Goal: Transaction & Acquisition: Purchase product/service

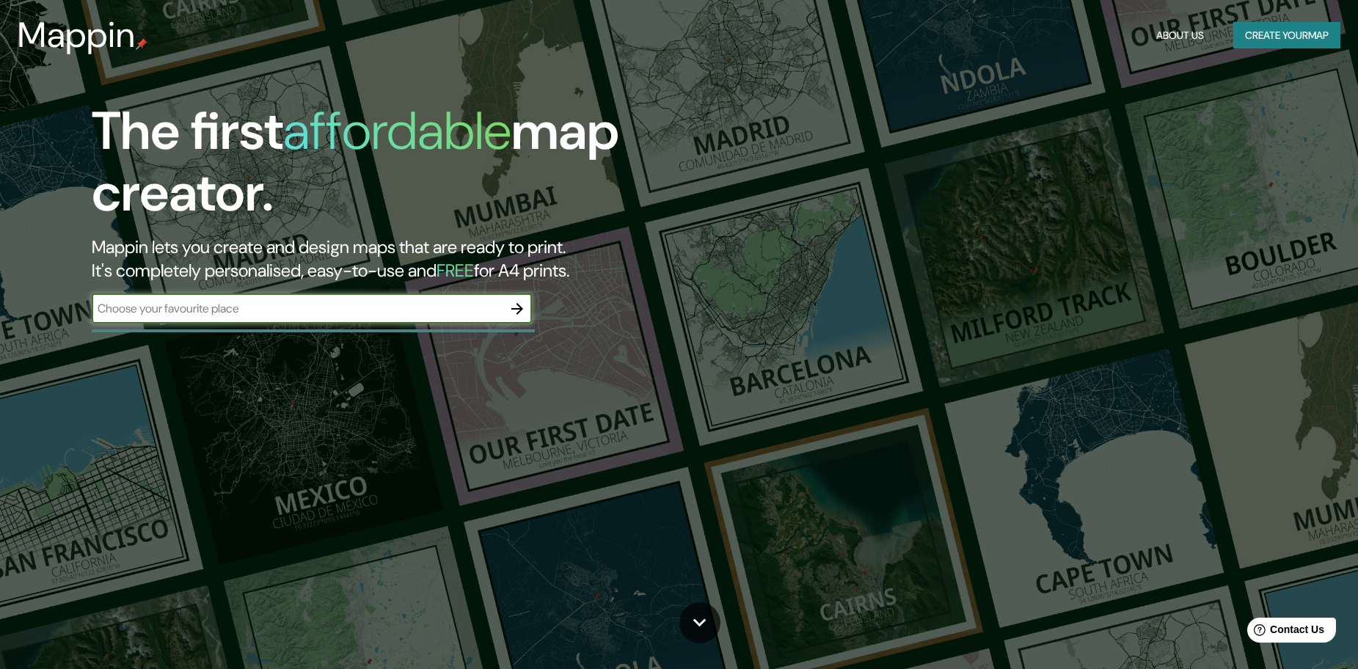
click at [341, 311] on input "text" at bounding box center [297, 308] width 411 height 17
type input "venado tuerto"
click at [516, 302] on icon "button" at bounding box center [517, 309] width 18 height 18
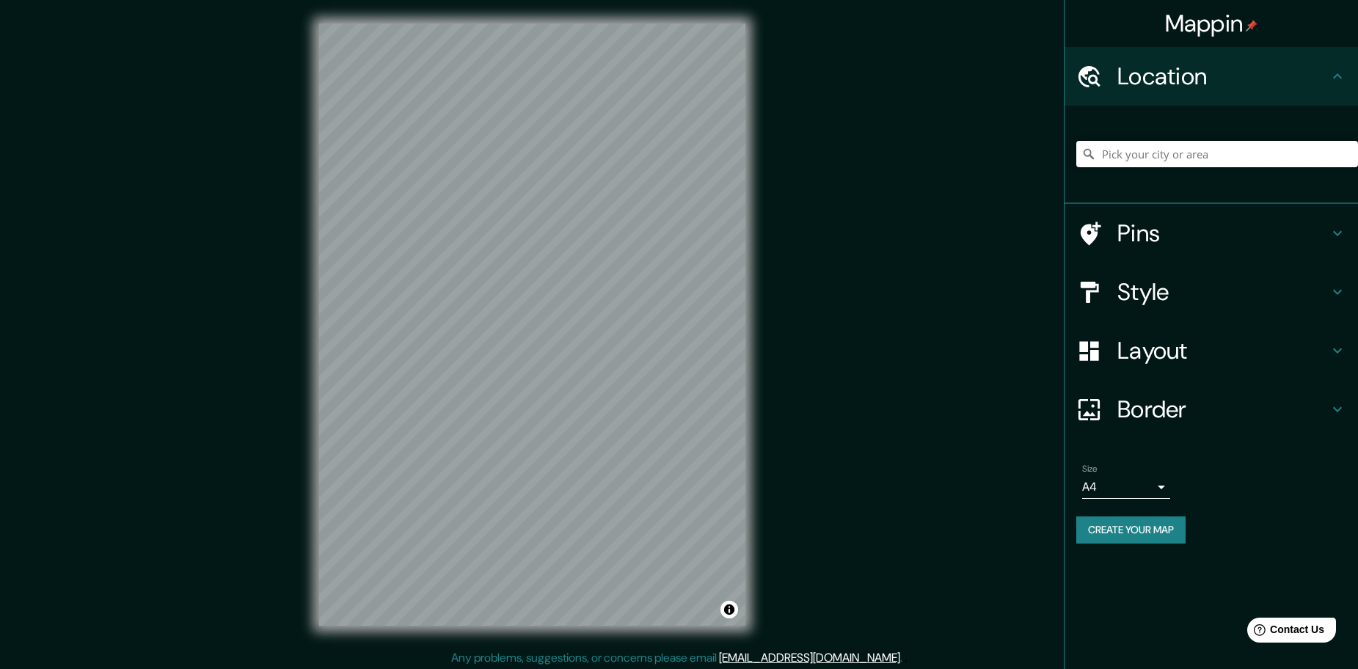
click at [1139, 150] on input "Pick your city or area" at bounding box center [1217, 154] width 282 height 26
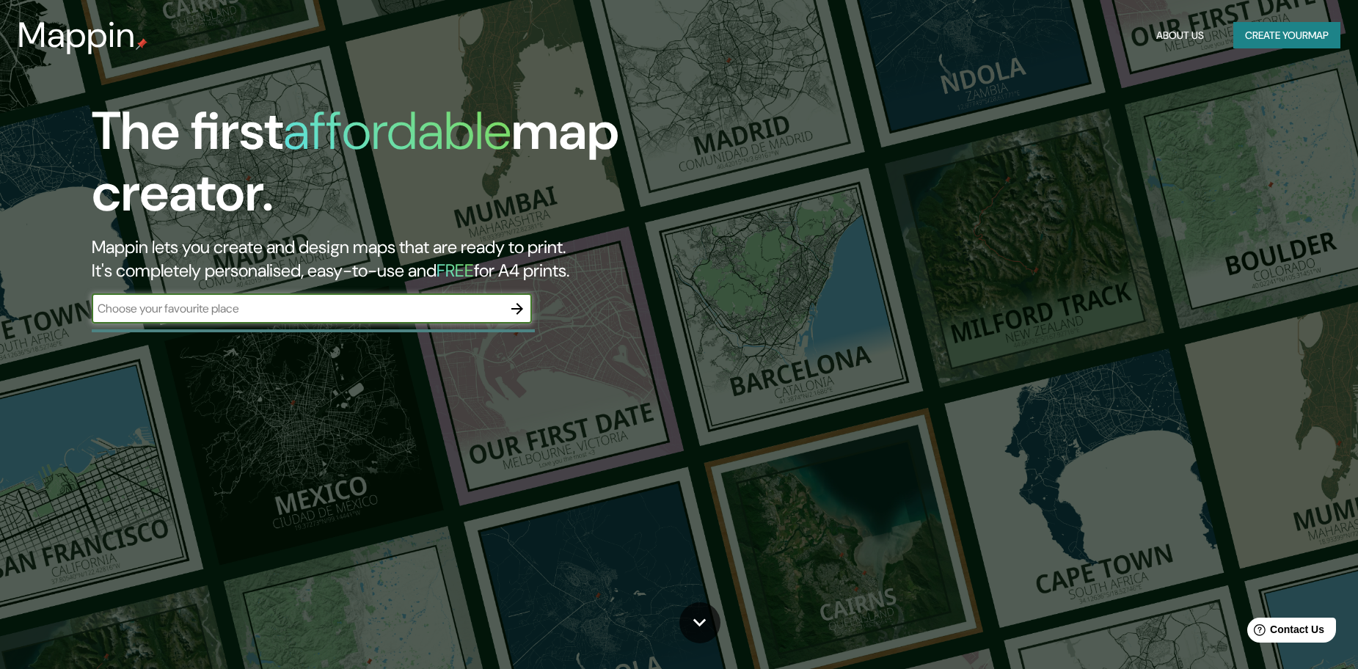
click at [251, 305] on input "text" at bounding box center [297, 308] width 411 height 17
type input "venado tuerto"
click at [520, 303] on icon "button" at bounding box center [517, 309] width 18 height 18
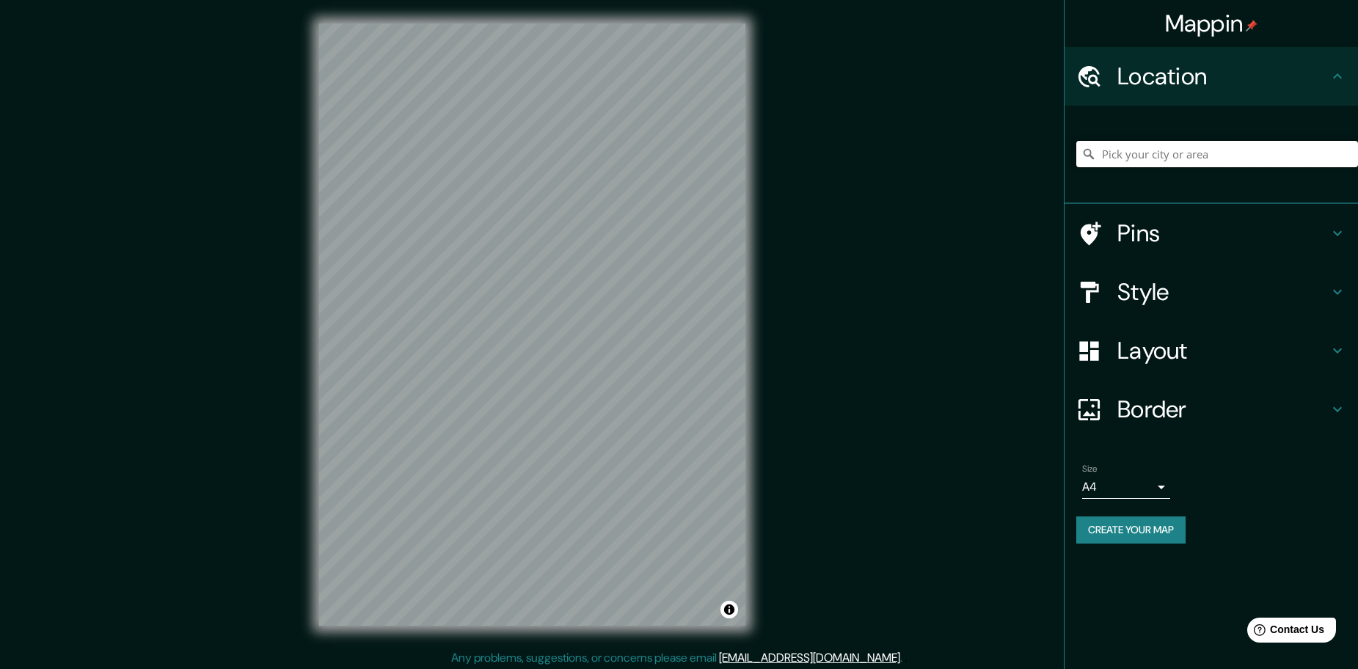
click at [1142, 164] on input "Pick your city or area" at bounding box center [1217, 154] width 282 height 26
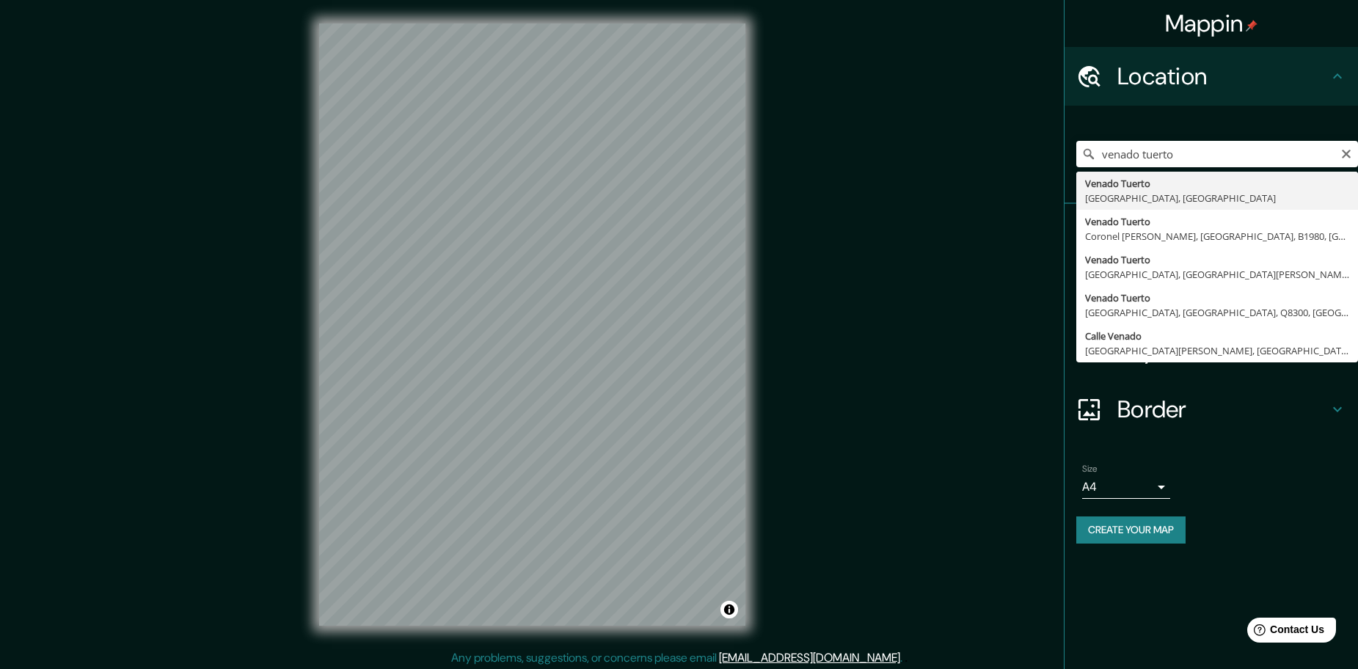
type input "Venado Tuerto, [GEOGRAPHIC_DATA], [GEOGRAPHIC_DATA]"
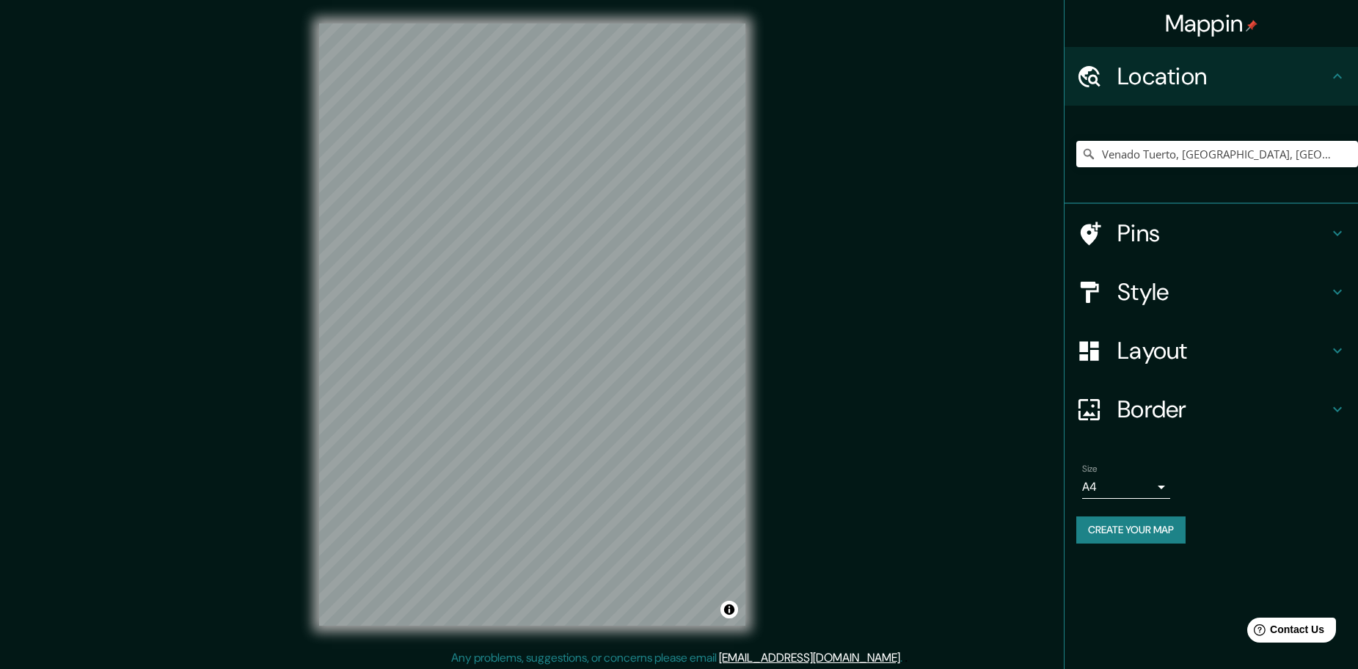
click at [1141, 527] on button "Create your map" at bounding box center [1130, 529] width 109 height 27
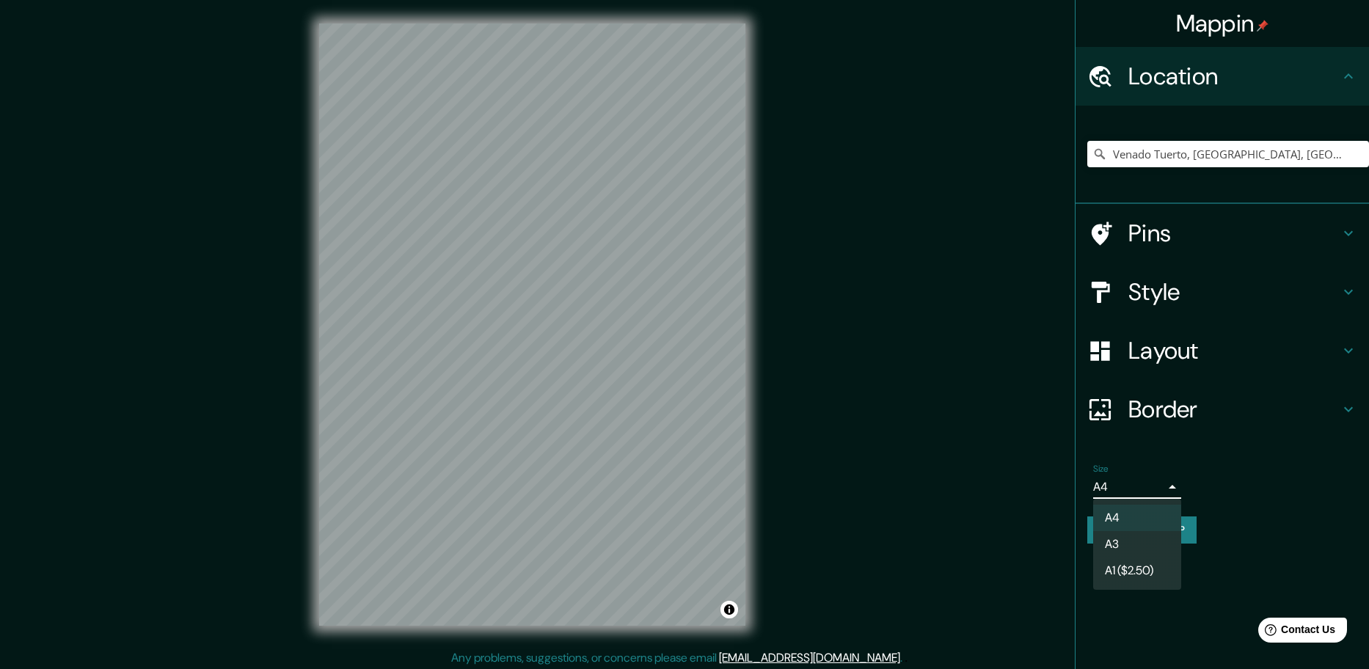
click at [1125, 486] on body "Mappin Location Venado Tuerto, Provincia de Santa Fe, Argentina Pins Style Layo…" at bounding box center [684, 334] width 1369 height 669
click at [1115, 539] on li "A3" at bounding box center [1137, 544] width 88 height 26
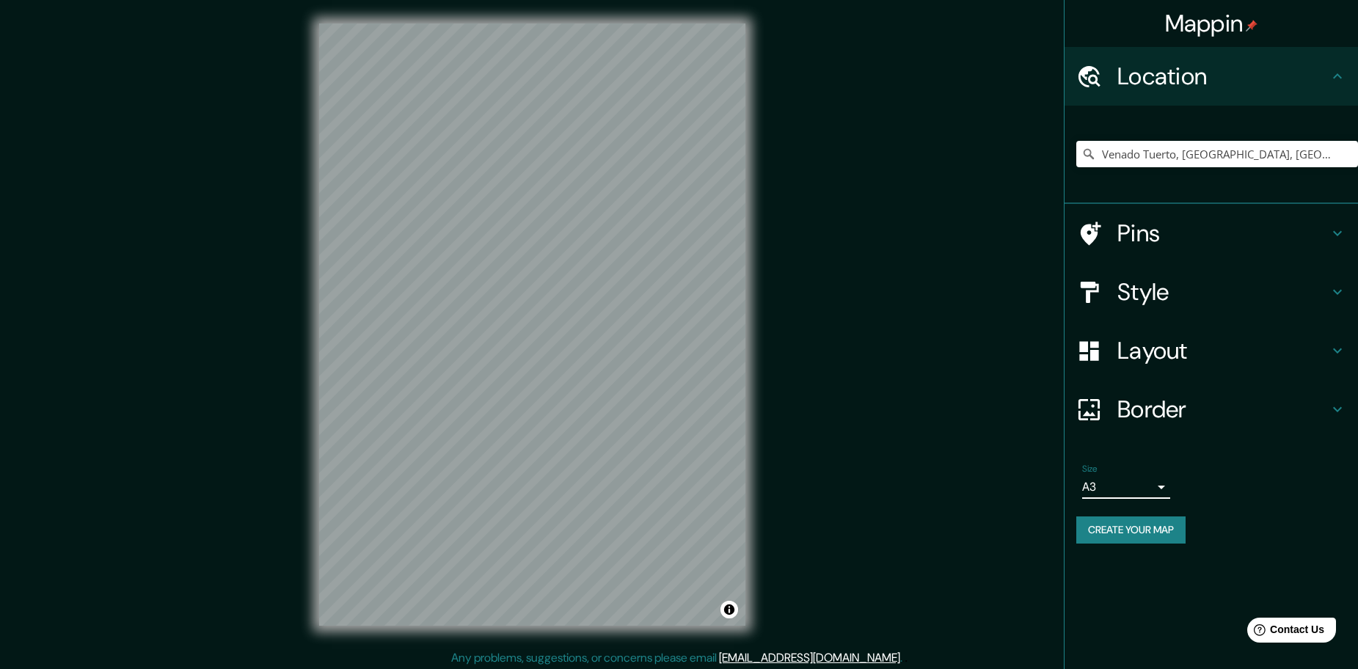
click at [1116, 527] on button "Create your map" at bounding box center [1130, 529] width 109 height 27
click at [728, 613] on button "Toggle attribution" at bounding box center [729, 610] width 18 height 18
click at [733, 612] on button "Toggle attribution" at bounding box center [729, 610] width 18 height 18
drag, startPoint x: 1171, startPoint y: 9, endPoint x: 1190, endPoint y: 21, distance: 22.8
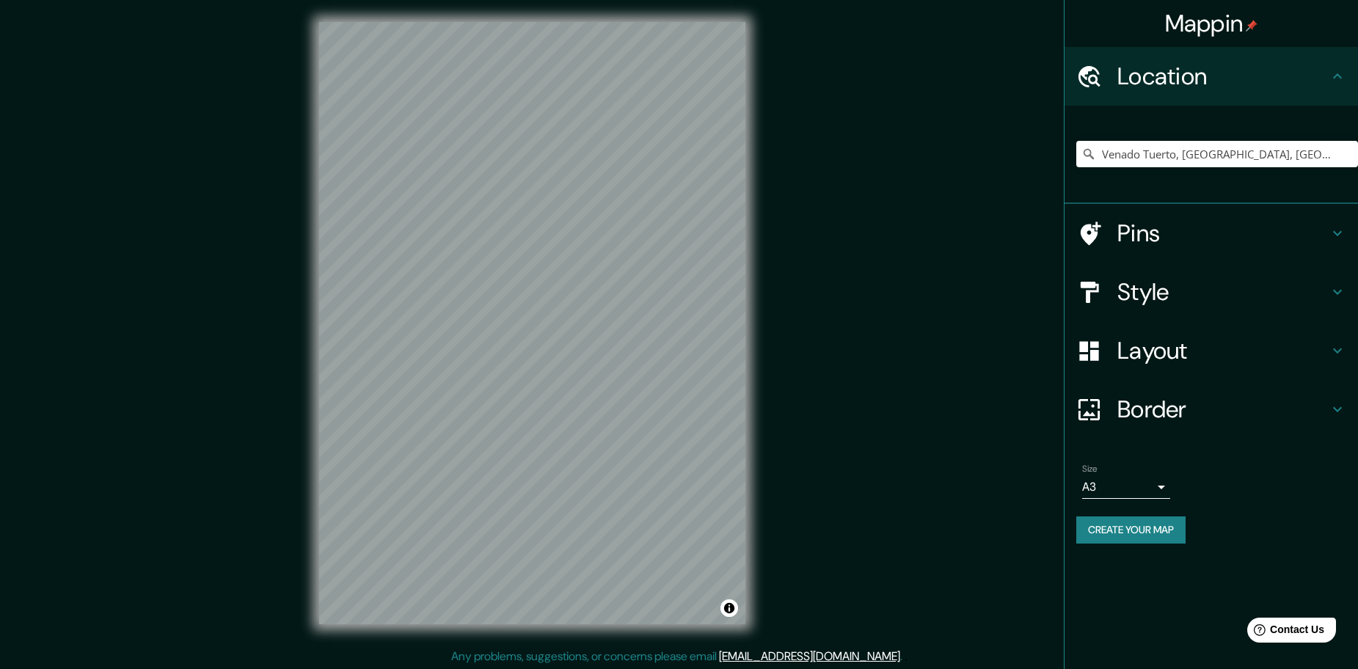
click at [1167, 231] on h4 "Pins" at bounding box center [1222, 233] width 211 height 29
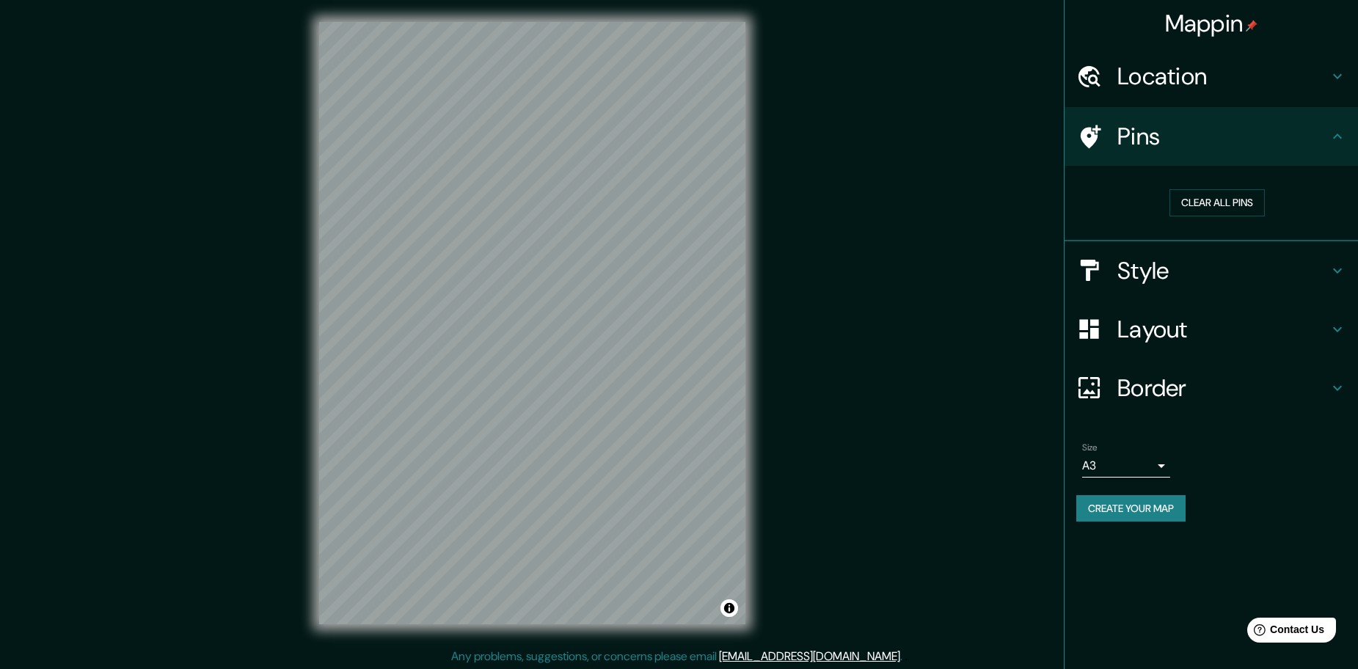
click at [1212, 136] on h4 "Pins" at bounding box center [1222, 136] width 211 height 29
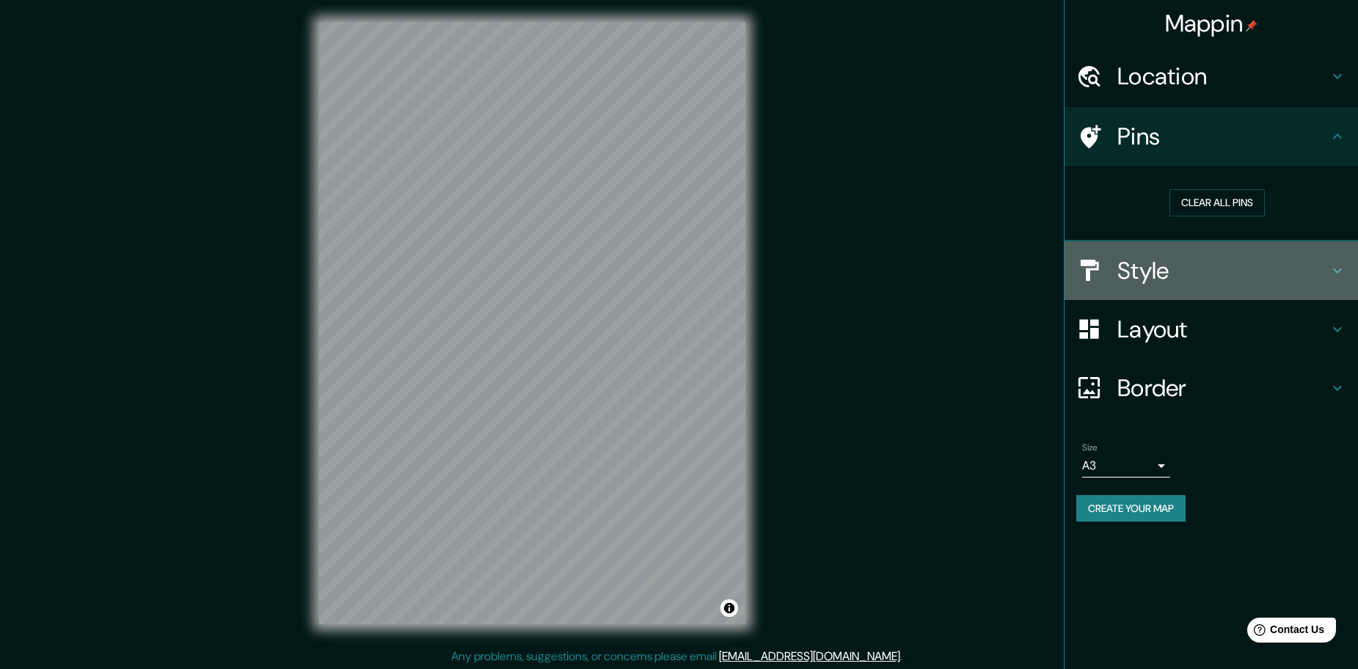
click at [1142, 280] on h4 "Style" at bounding box center [1222, 270] width 211 height 29
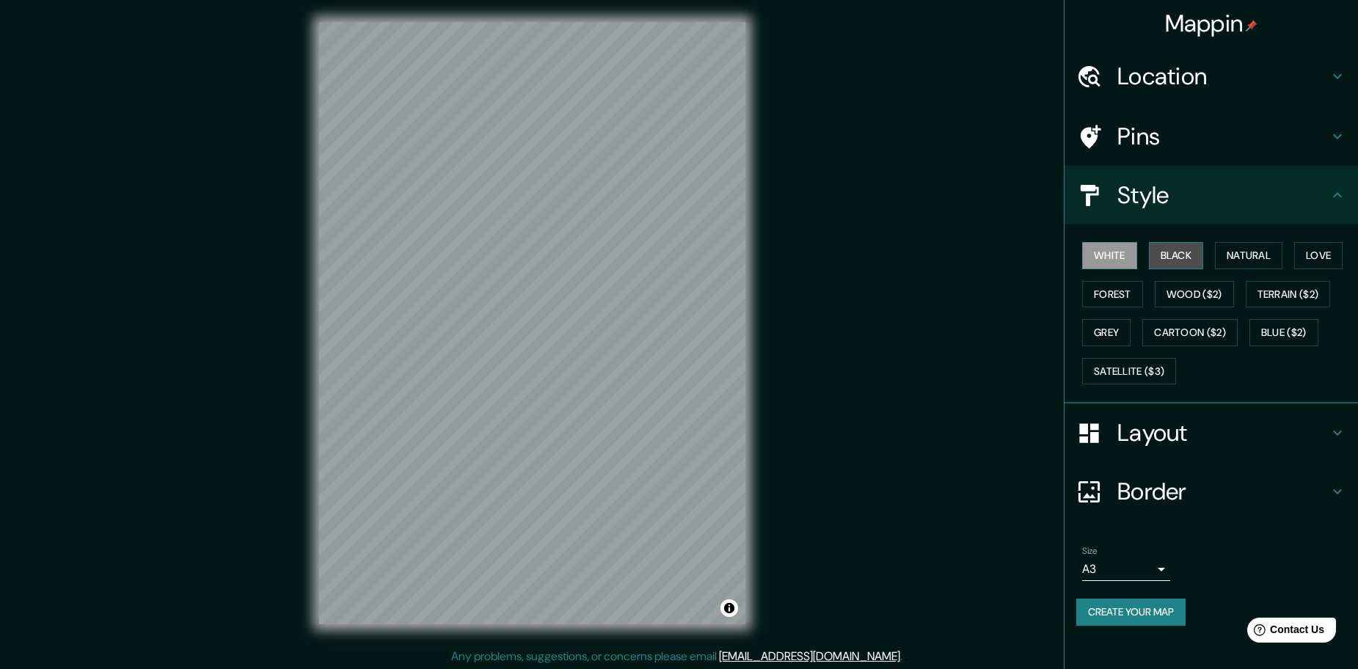
click at [1169, 254] on button "Black" at bounding box center [1176, 255] width 55 height 27
click at [1225, 253] on button "Natural" at bounding box center [1248, 255] width 67 height 27
click at [1320, 254] on button "Love" at bounding box center [1318, 255] width 48 height 27
click at [1250, 294] on button "Terrain ($2)" at bounding box center [1287, 294] width 85 height 27
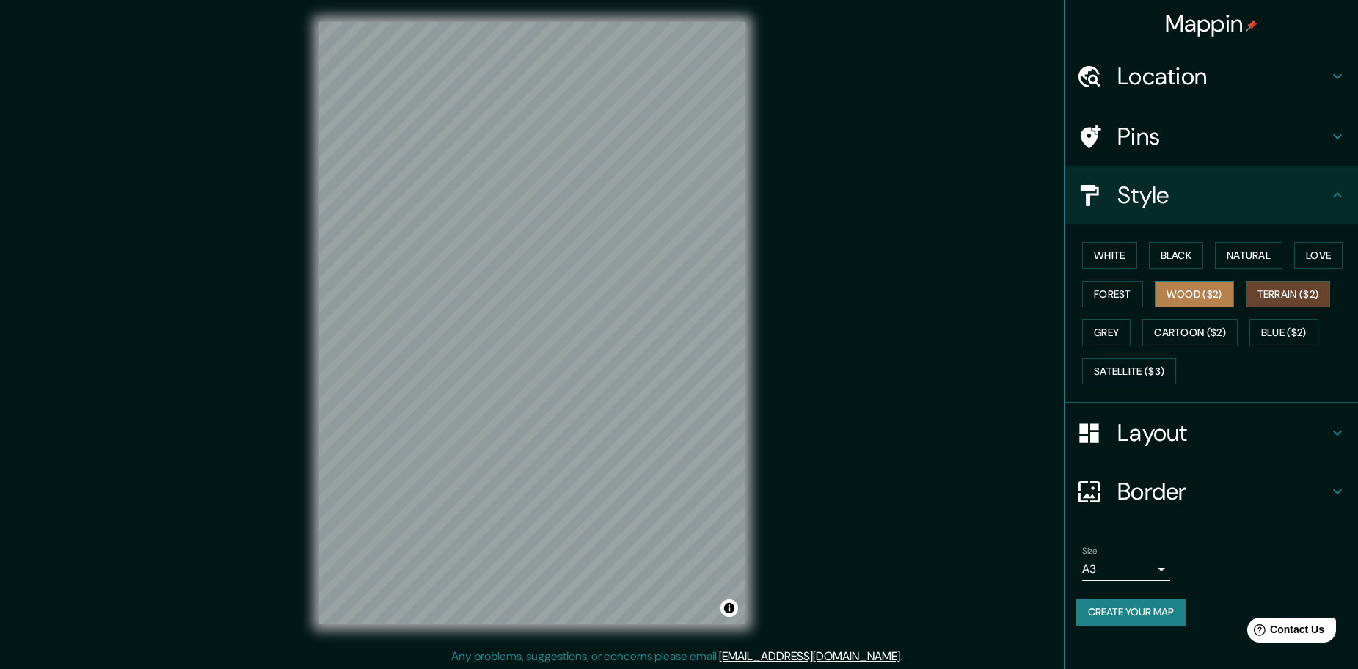
click at [1230, 295] on button "Wood ($2)" at bounding box center [1193, 294] width 79 height 27
click at [1133, 298] on button "Forest" at bounding box center [1112, 294] width 61 height 27
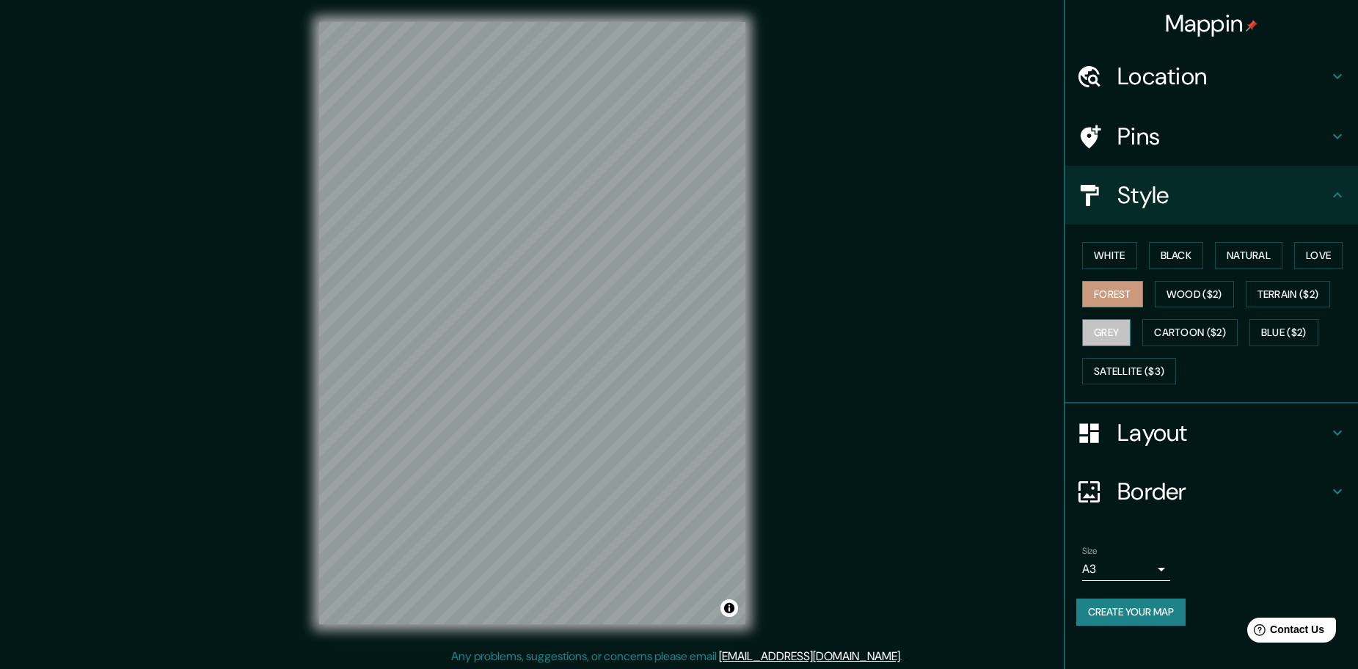
click at [1116, 334] on button "Grey" at bounding box center [1106, 332] width 48 height 27
click at [1163, 332] on button "Cartoon ($2)" at bounding box center [1189, 332] width 95 height 27
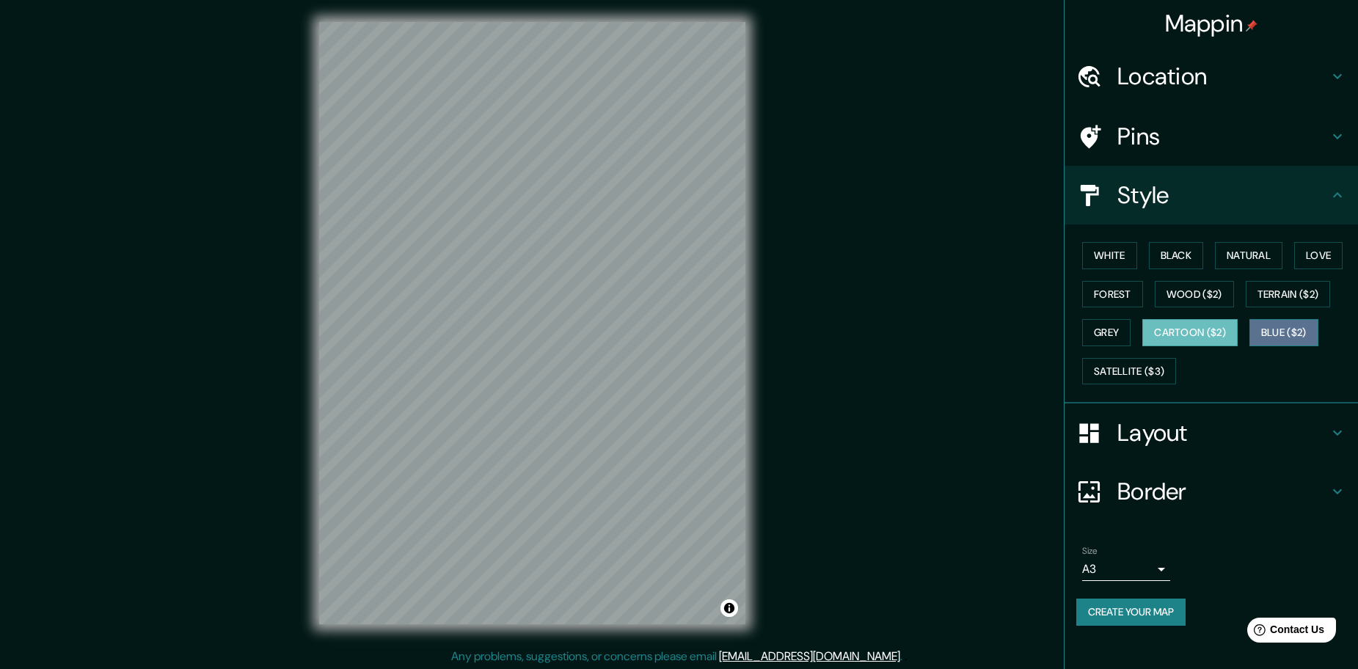
click at [1272, 332] on button "Blue ($2)" at bounding box center [1283, 332] width 69 height 27
click at [1140, 367] on button "Satellite ($3)" at bounding box center [1129, 371] width 94 height 27
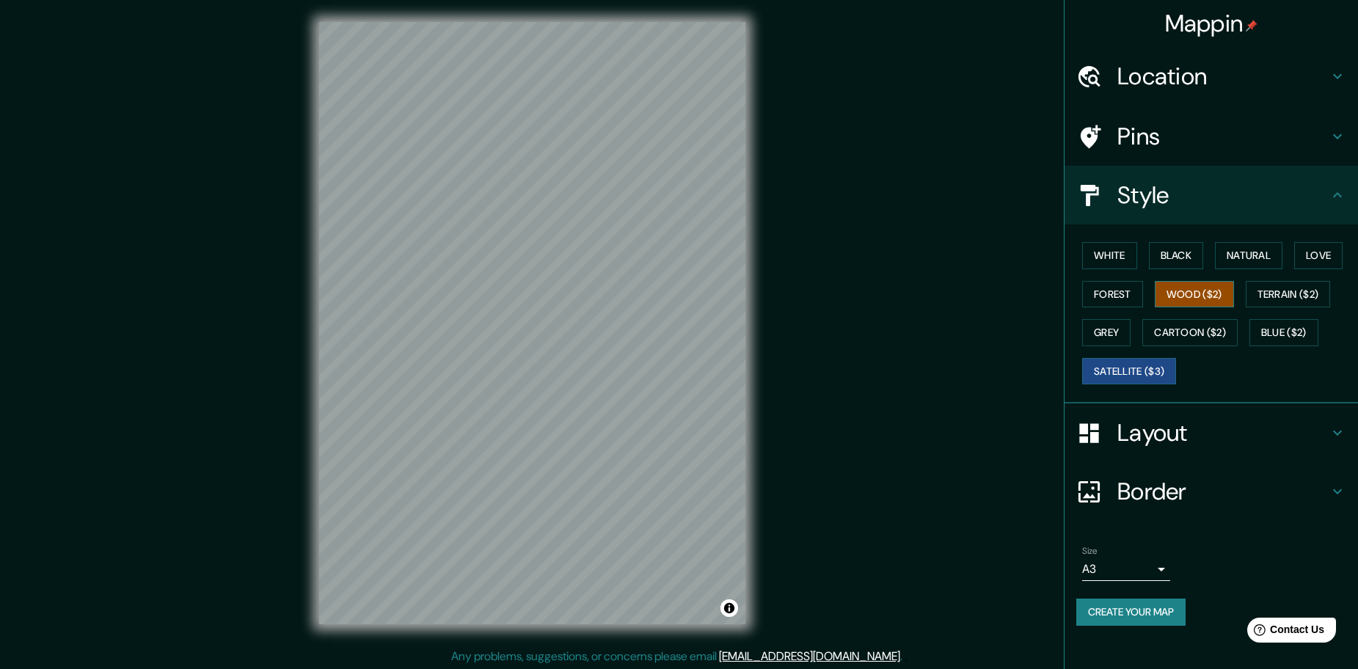
click at [1200, 295] on button "Wood ($2)" at bounding box center [1193, 294] width 79 height 27
click at [1239, 258] on button "Natural" at bounding box center [1248, 255] width 67 height 27
click at [1127, 611] on button "Create your map" at bounding box center [1130, 611] width 109 height 27
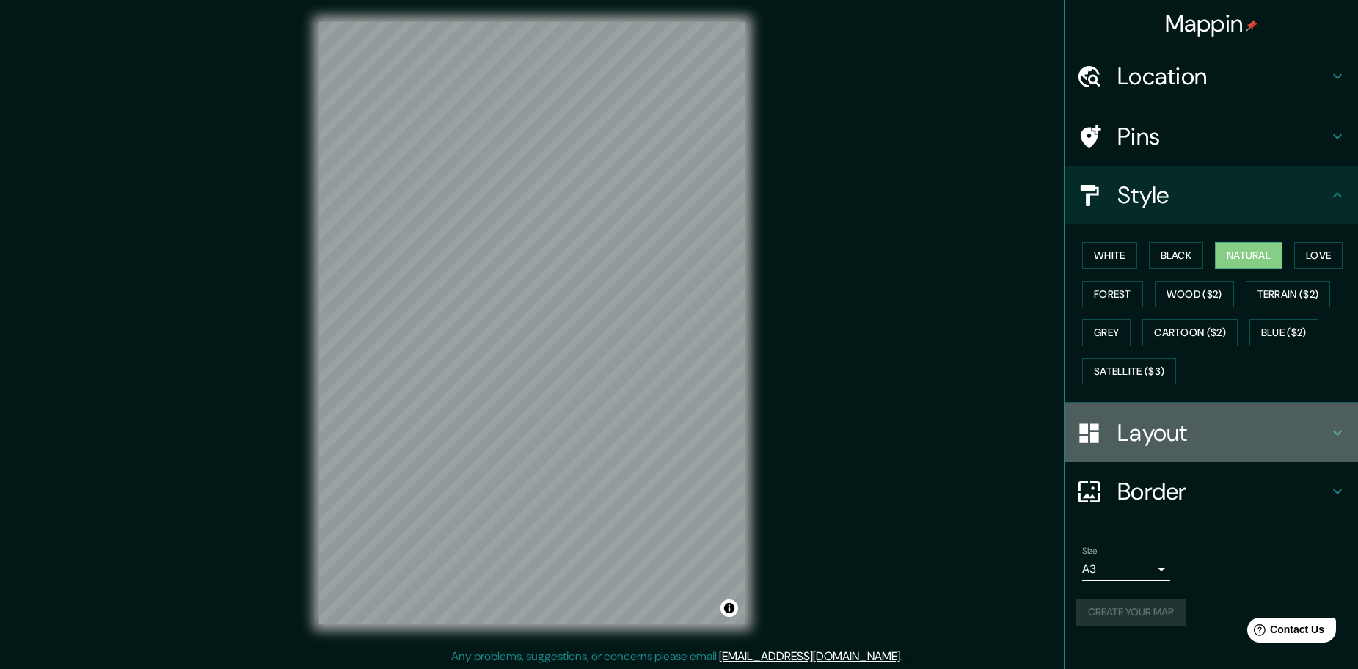
click at [1219, 432] on h4 "Layout" at bounding box center [1222, 432] width 211 height 29
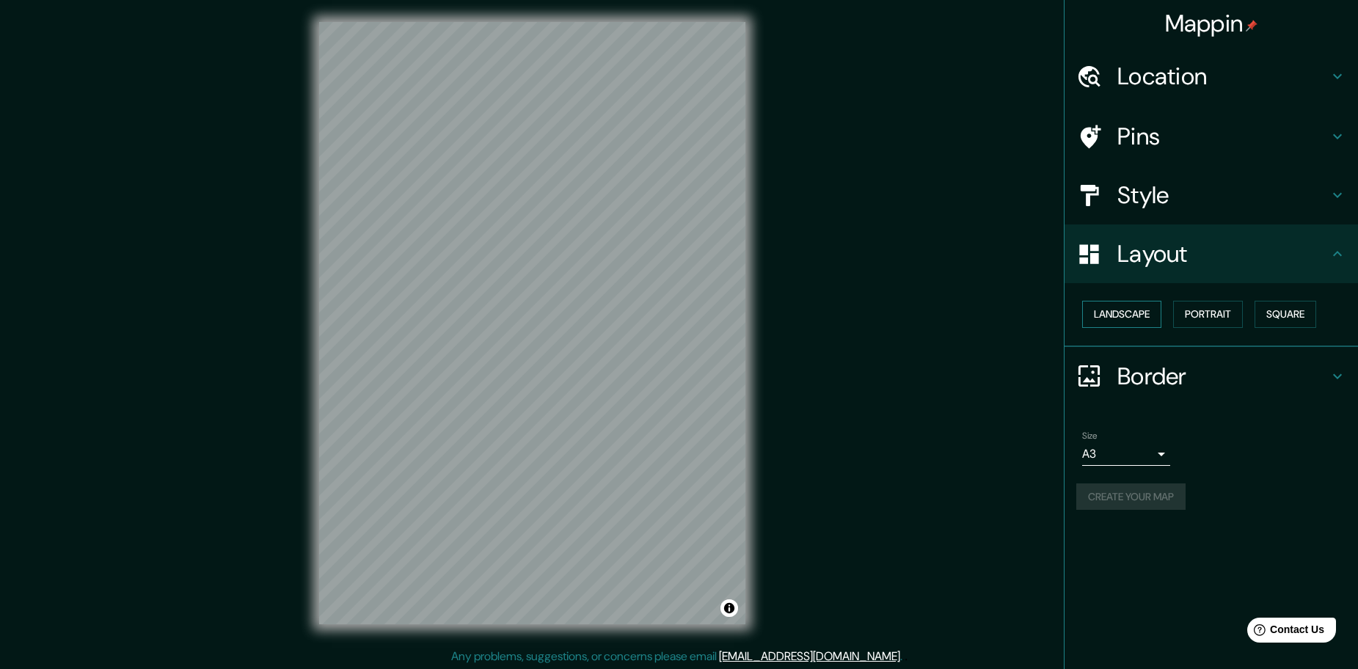
click at [1132, 313] on button "Landscape" at bounding box center [1121, 314] width 79 height 27
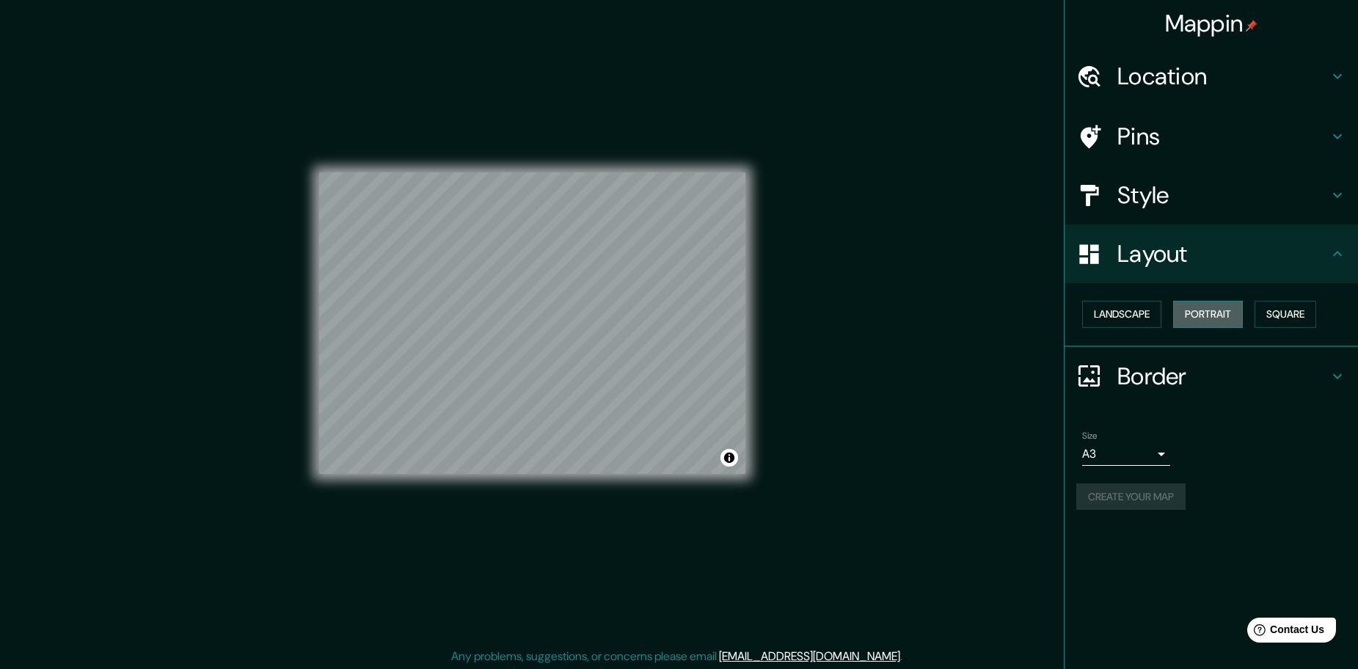
click at [1217, 318] on button "Portrait" at bounding box center [1208, 314] width 70 height 27
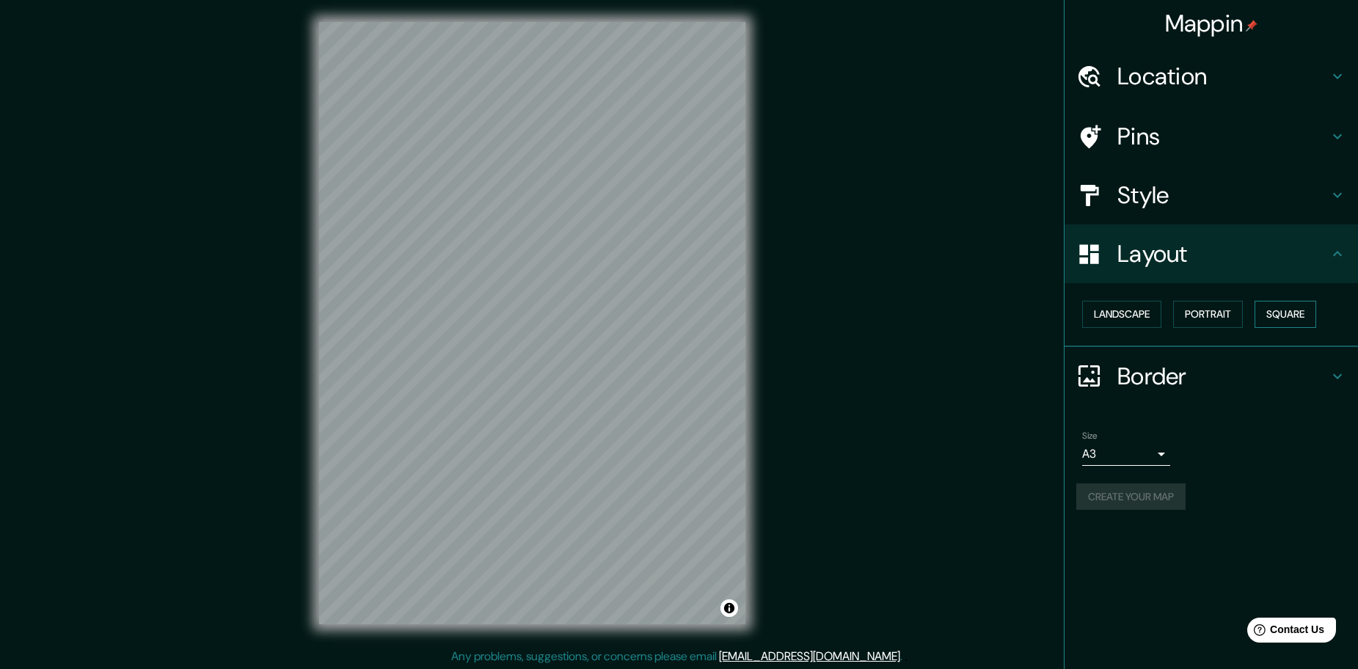
click at [1283, 316] on button "Square" at bounding box center [1285, 314] width 62 height 27
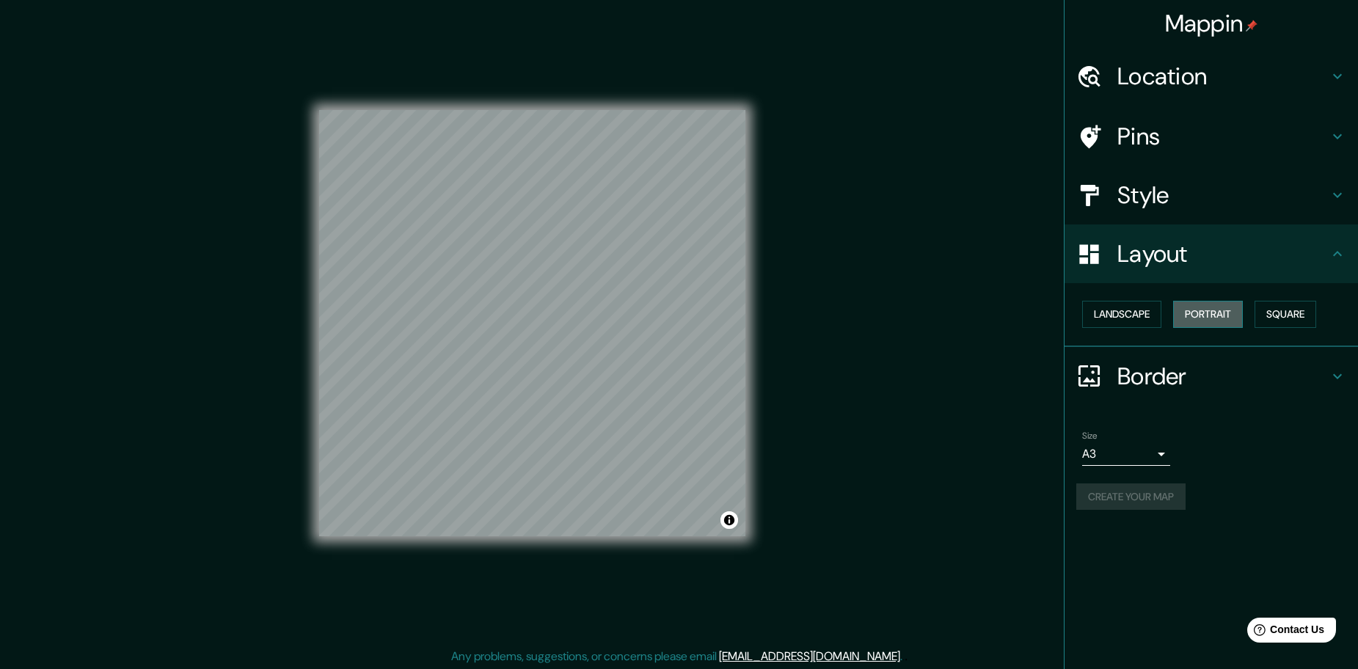
click at [1219, 314] on button "Portrait" at bounding box center [1208, 314] width 70 height 27
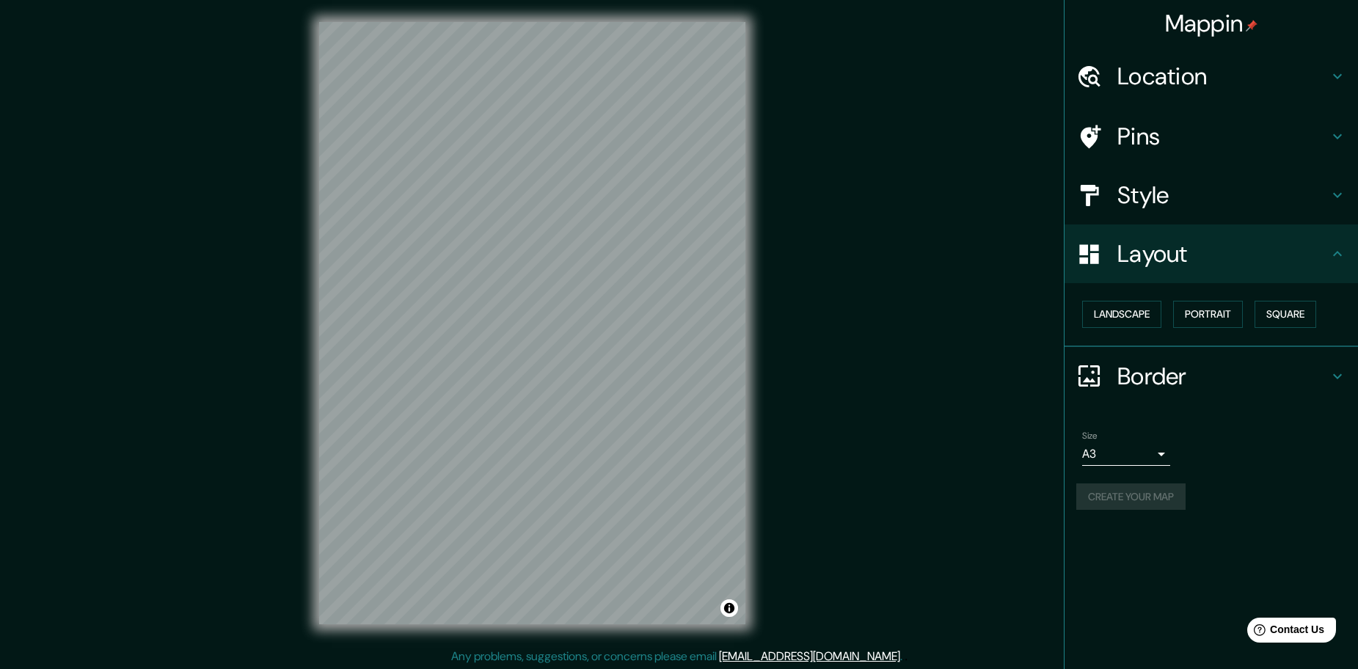
click at [1209, 370] on h4 "Border" at bounding box center [1222, 376] width 211 height 29
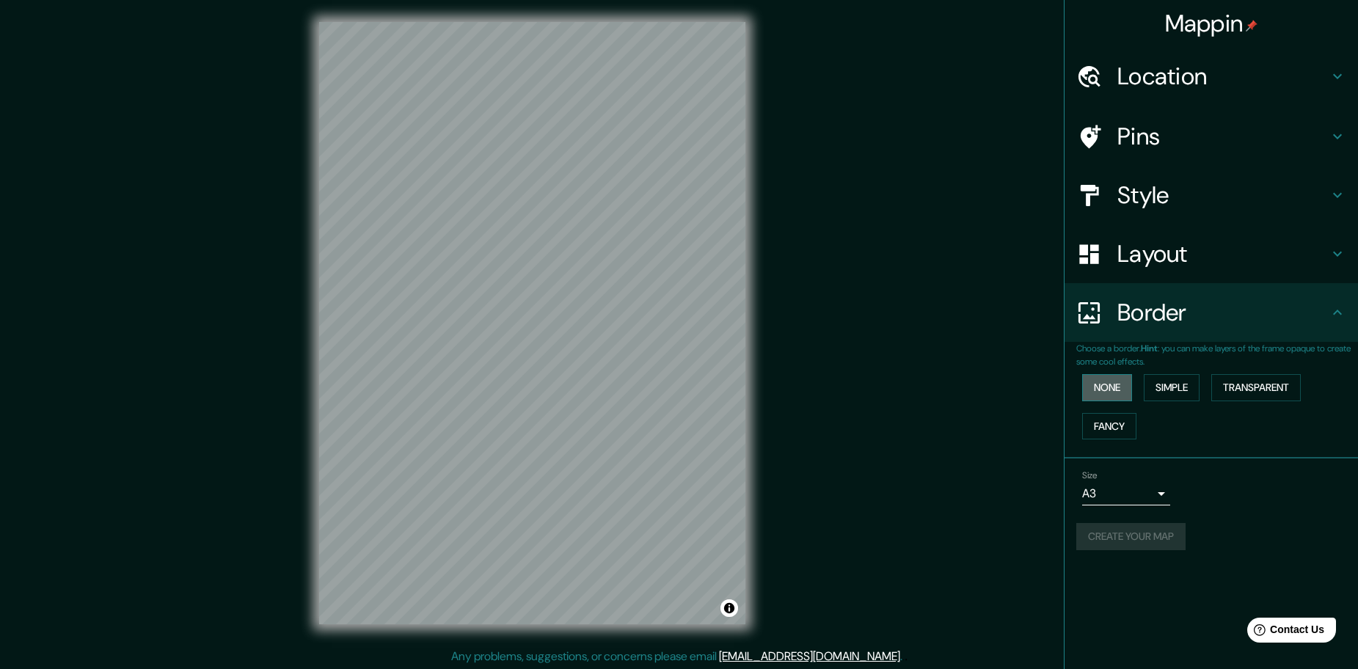
click at [1114, 387] on button "None" at bounding box center [1107, 387] width 50 height 27
click at [1174, 387] on button "Simple" at bounding box center [1171, 387] width 56 height 27
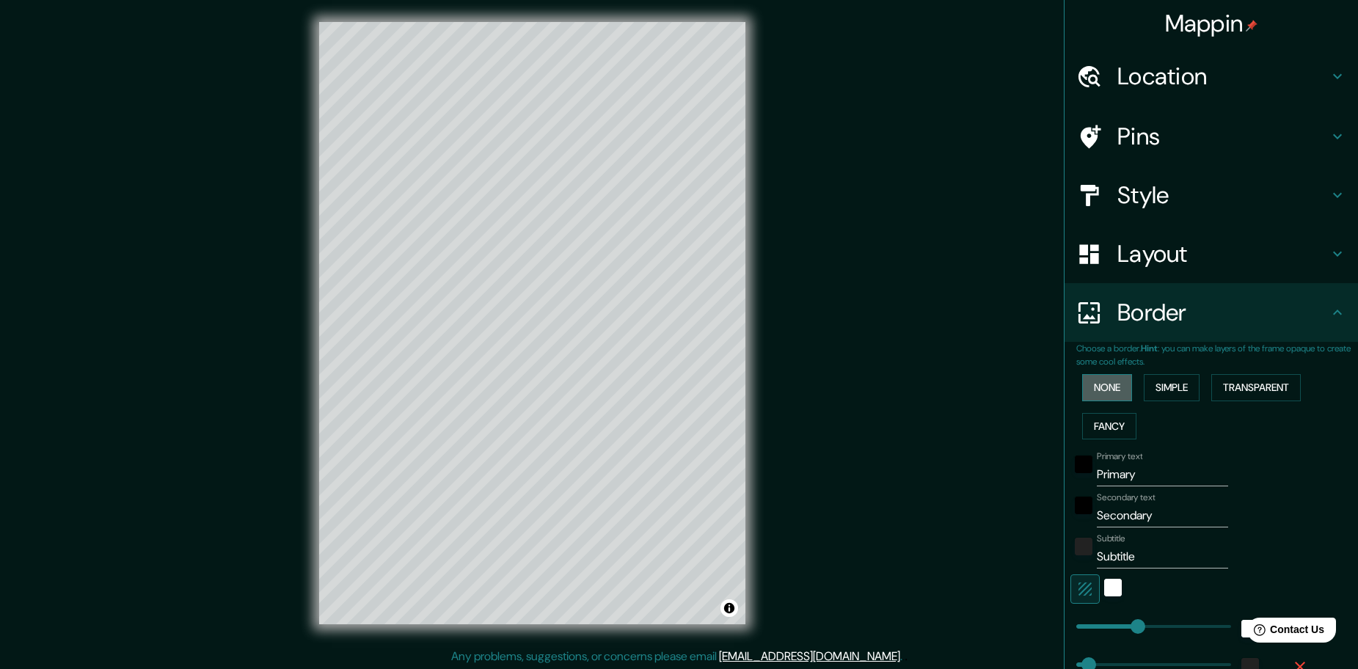
click at [1099, 387] on button "None" at bounding box center [1107, 387] width 50 height 27
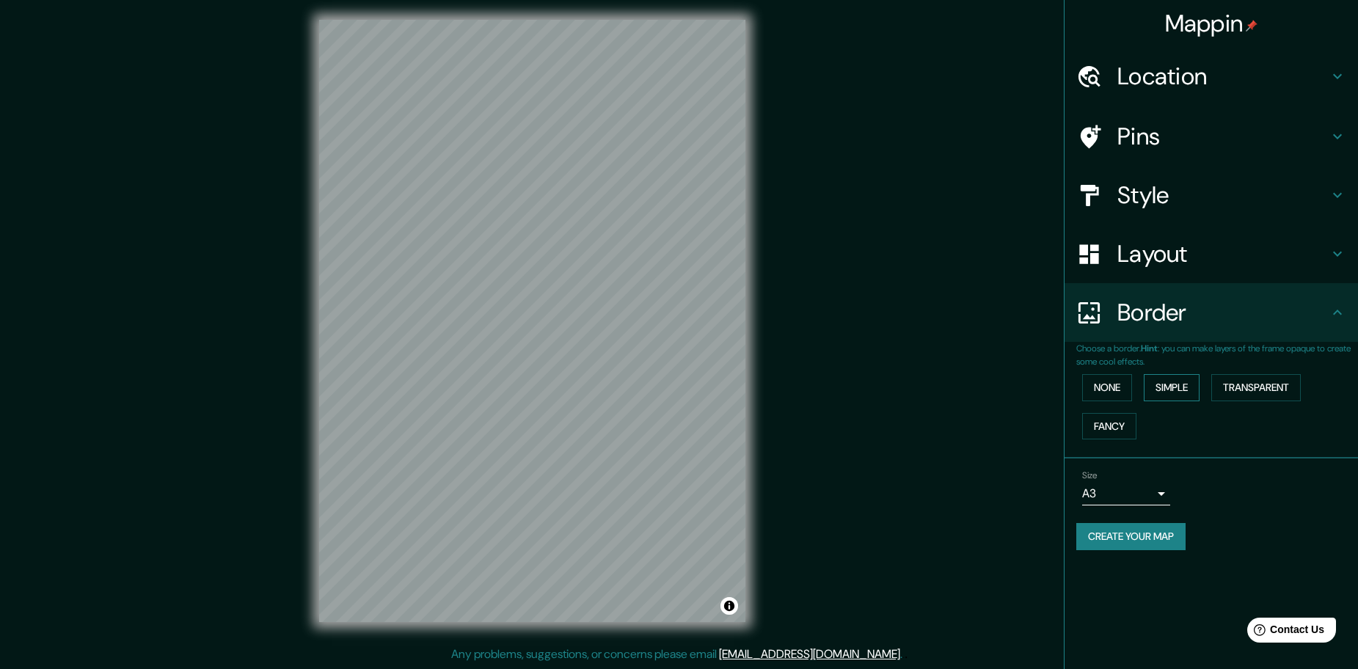
scroll to position [0, 0]
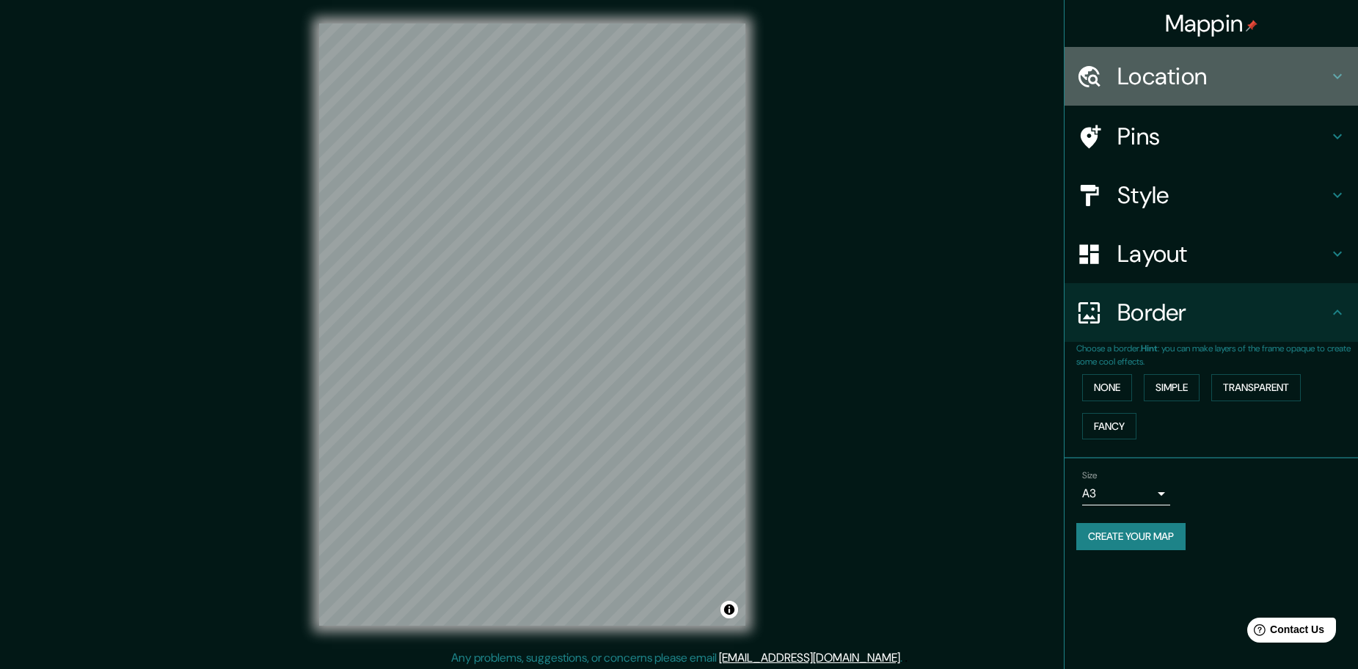
click at [1239, 78] on h4 "Location" at bounding box center [1222, 76] width 211 height 29
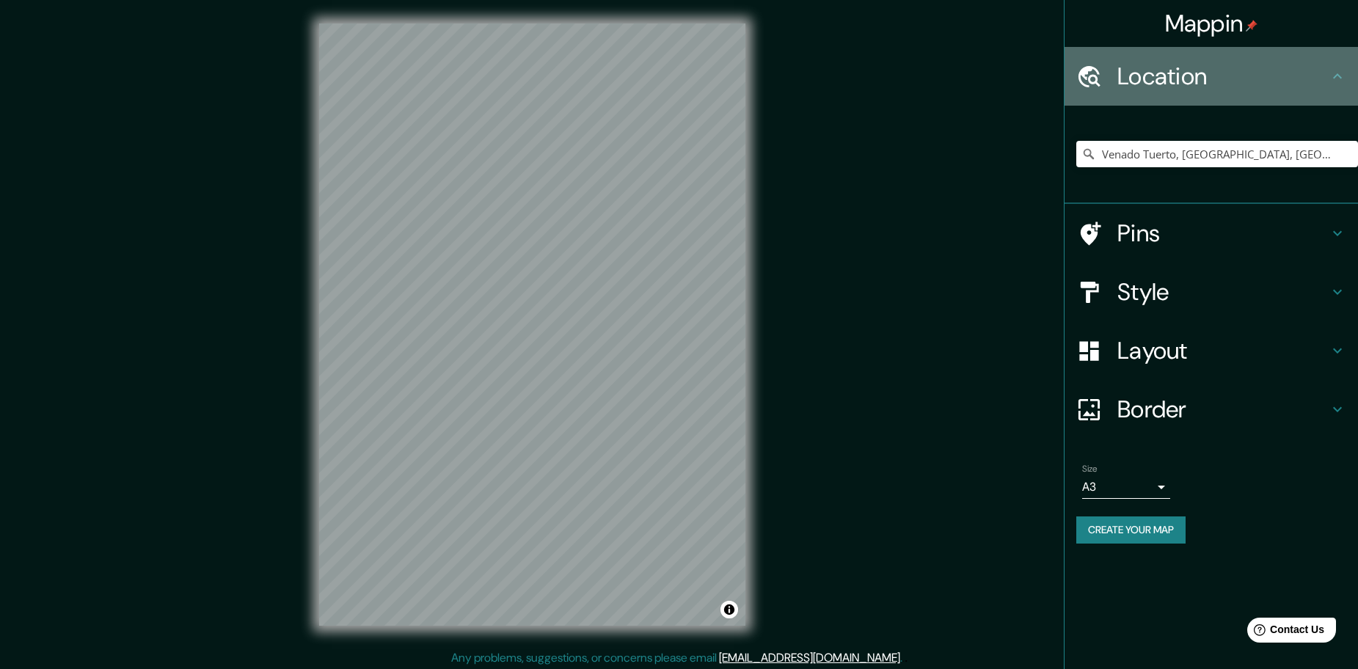
click at [1237, 78] on h4 "Location" at bounding box center [1222, 76] width 211 height 29
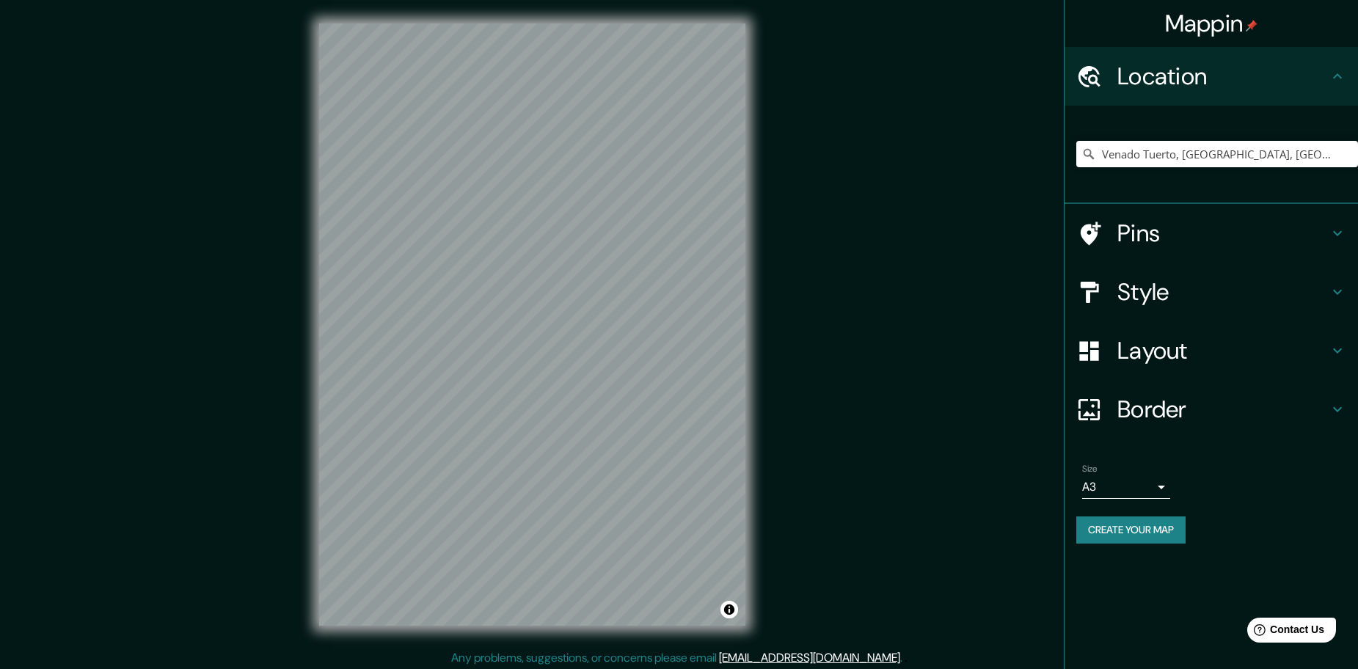
click at [1344, 78] on icon at bounding box center [1337, 76] width 18 height 18
click at [1126, 527] on button "Create your map" at bounding box center [1130, 529] width 109 height 27
click at [1160, 304] on h4 "Style" at bounding box center [1222, 291] width 211 height 29
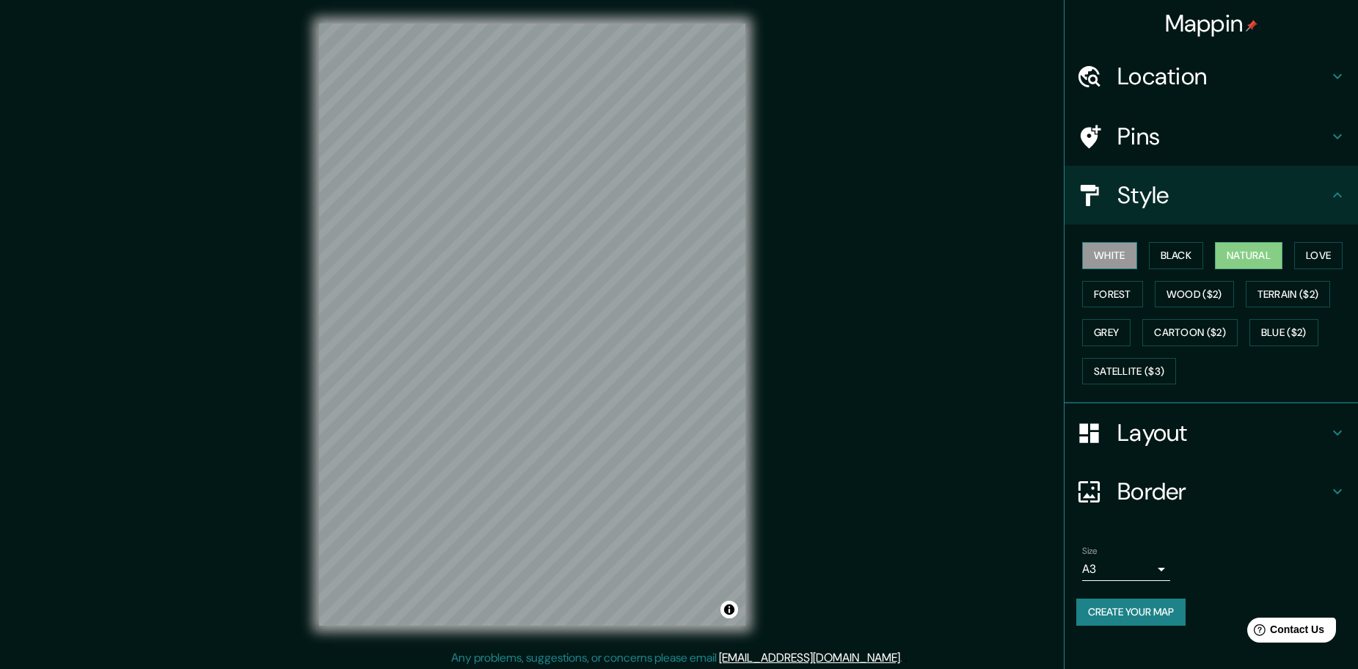
click at [1118, 266] on button "White" at bounding box center [1109, 255] width 55 height 27
click at [1150, 260] on button "Black" at bounding box center [1176, 255] width 55 height 27
click at [1113, 263] on button "White" at bounding box center [1109, 255] width 55 height 27
click at [1240, 261] on button "Natural" at bounding box center [1248, 255] width 67 height 27
click at [1325, 258] on button "Love" at bounding box center [1318, 255] width 48 height 27
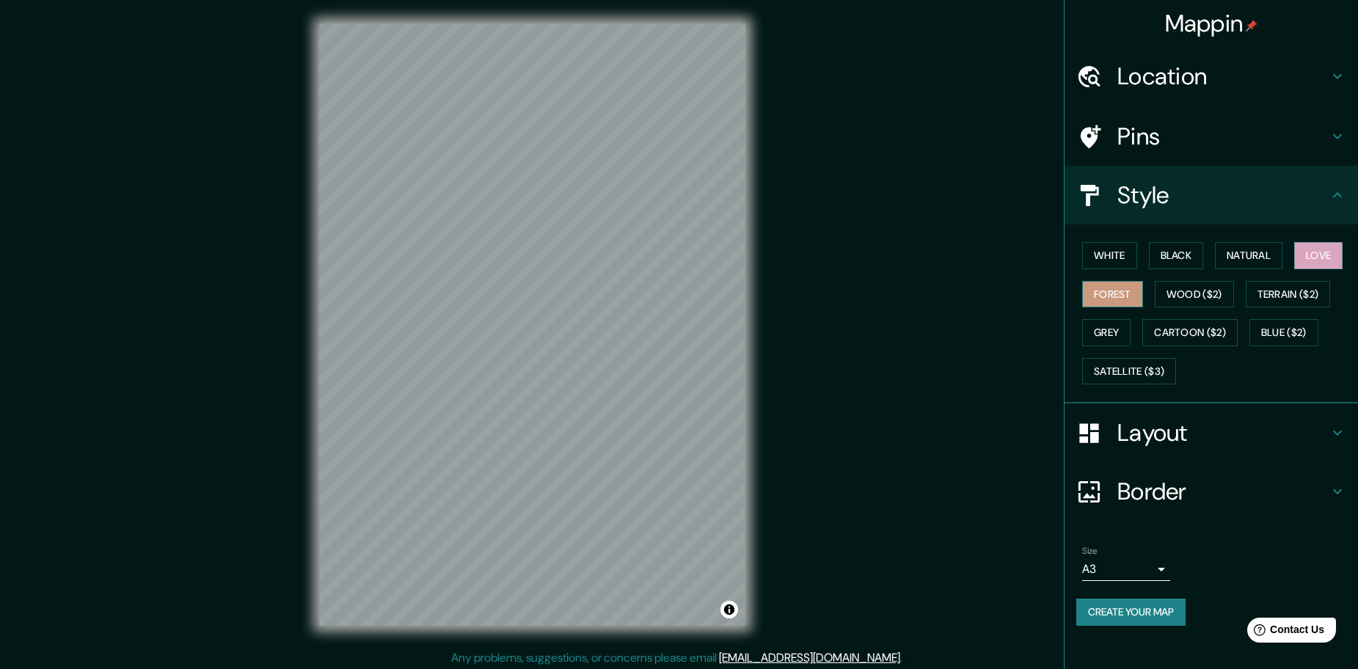
click at [1111, 290] on button "Forest" at bounding box center [1112, 294] width 61 height 27
click at [1168, 620] on button "Create your map" at bounding box center [1130, 611] width 109 height 27
click at [1149, 609] on button "Create your map" at bounding box center [1130, 611] width 109 height 27
click at [1114, 604] on button "Create your map" at bounding box center [1130, 611] width 109 height 27
click at [1154, 257] on button "Black" at bounding box center [1176, 255] width 55 height 27
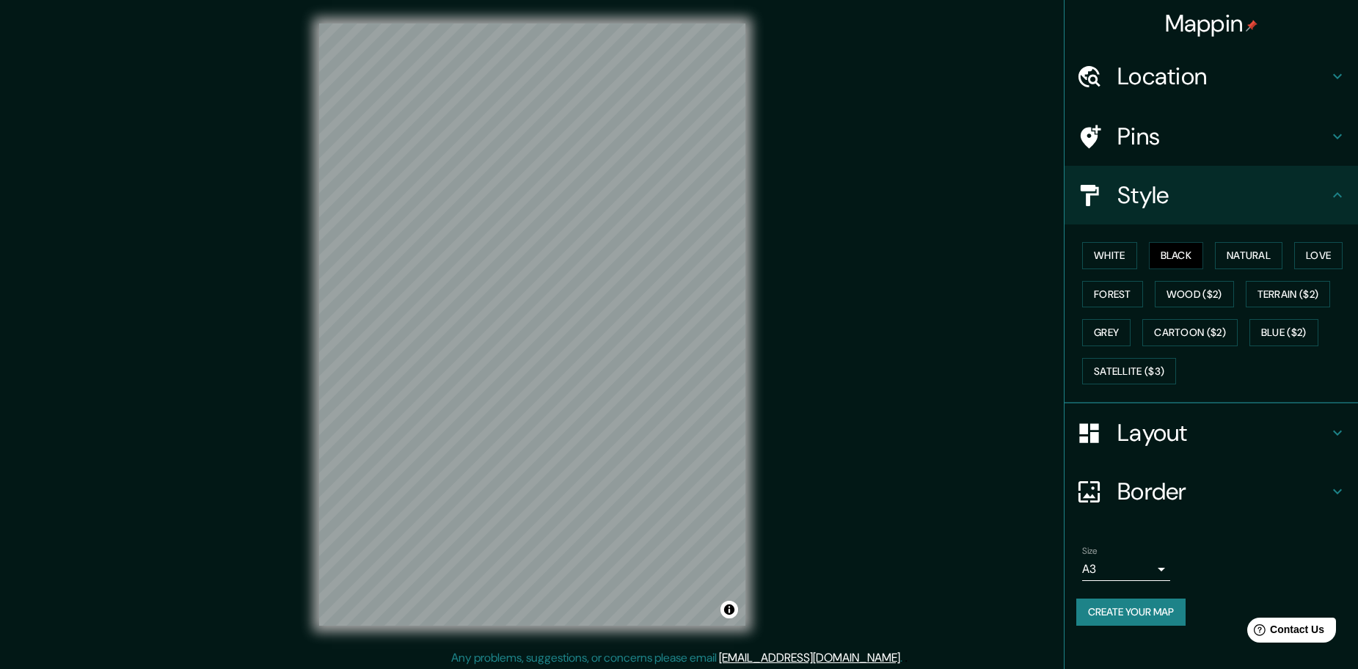
click at [1212, 264] on div "White Black Natural Love Forest Wood ($2) Terrain ($2) Grey Cartoon ($2) Blue (…" at bounding box center [1217, 313] width 282 height 154
click at [1241, 256] on button "Natural" at bounding box center [1248, 255] width 67 height 27
click at [1310, 253] on button "Love" at bounding box center [1318, 255] width 48 height 27
click at [1110, 296] on button "Forest" at bounding box center [1112, 294] width 61 height 27
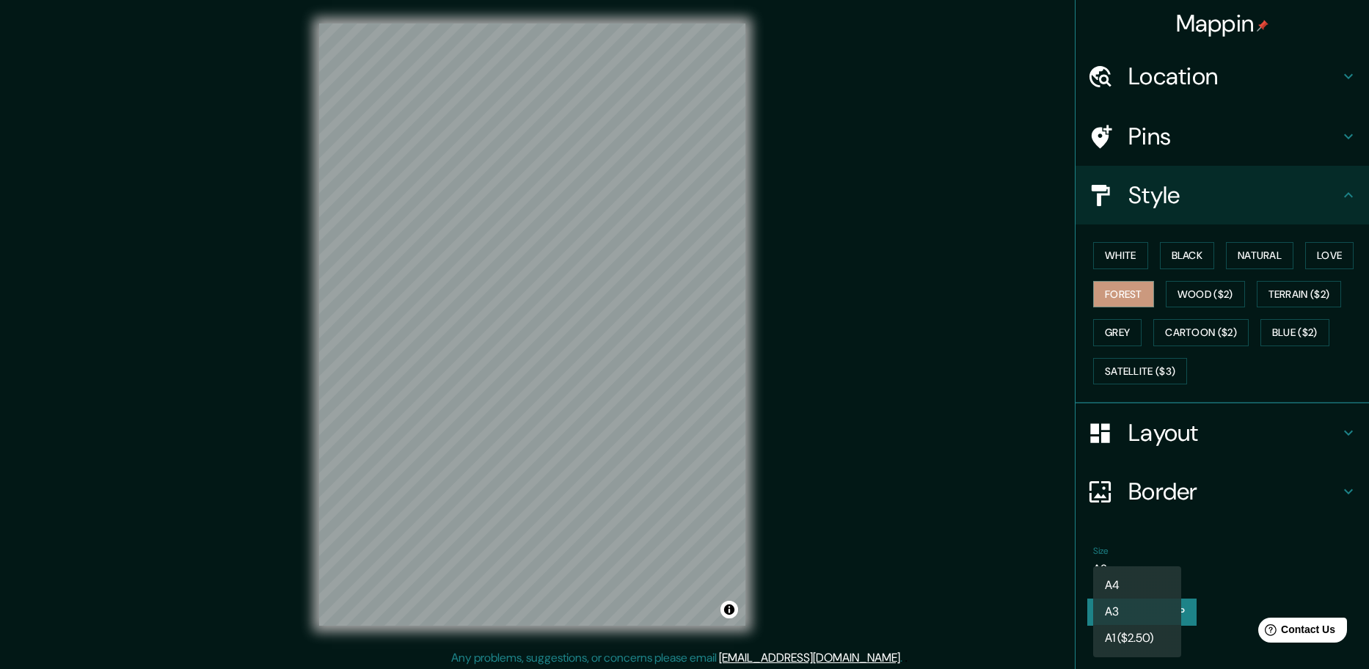
click at [1137, 562] on body "Mappin Location Venado Tuerto, Provincia de Santa Fe, Argentina Pins Style Whit…" at bounding box center [684, 334] width 1369 height 669
click at [1125, 583] on li "A4" at bounding box center [1137, 585] width 88 height 26
type input "single"
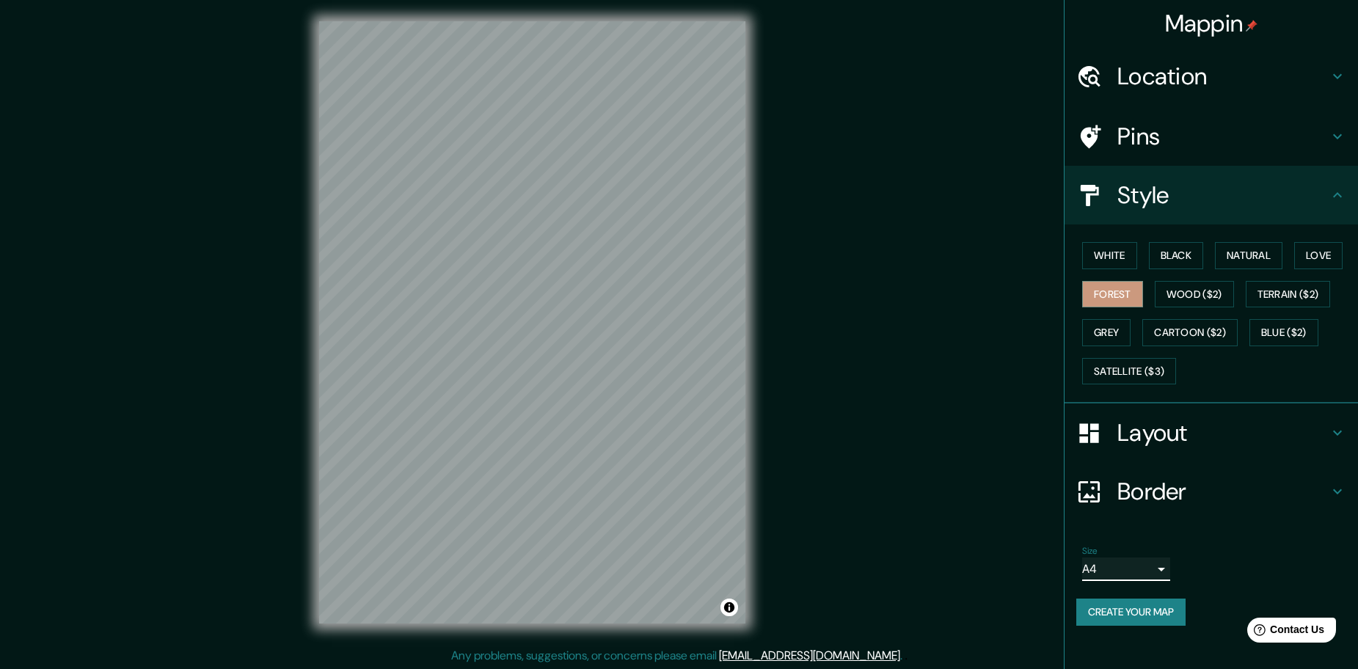
scroll to position [4, 0]
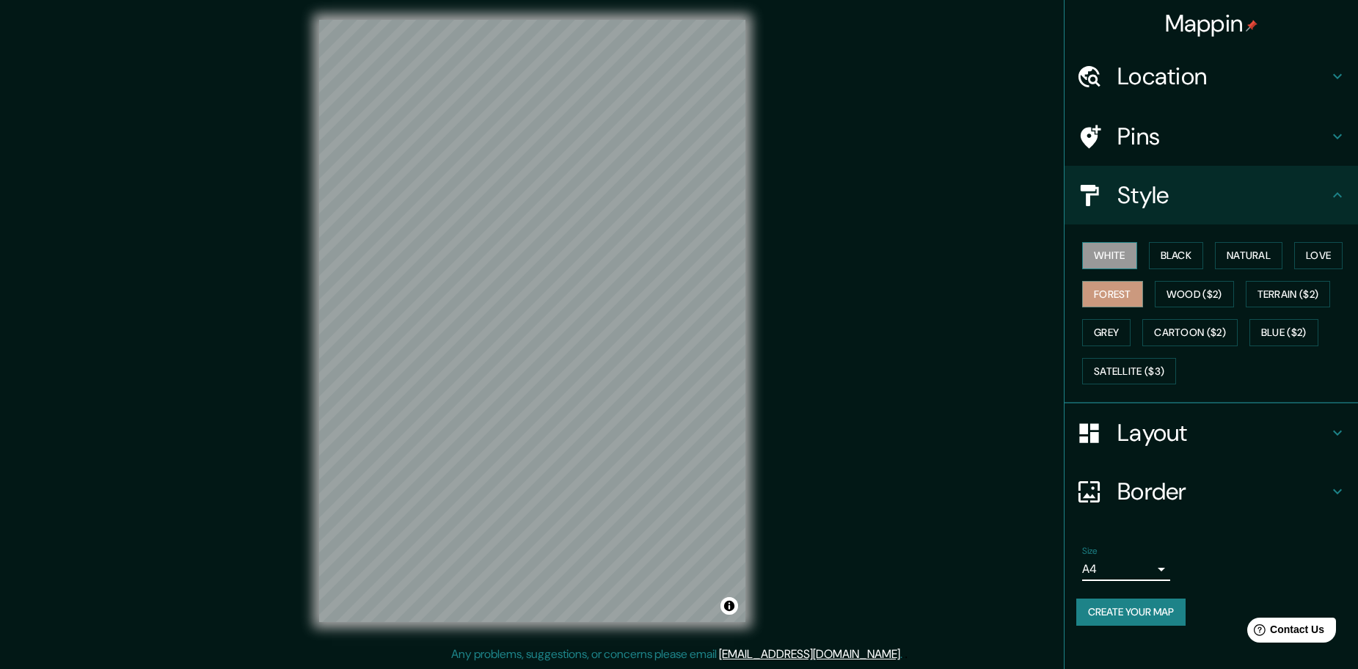
click at [1099, 257] on button "White" at bounding box center [1109, 255] width 55 height 27
click at [1161, 255] on button "Black" at bounding box center [1176, 255] width 55 height 27
click at [1117, 254] on button "White" at bounding box center [1109, 255] width 55 height 27
click at [1242, 257] on button "Natural" at bounding box center [1248, 255] width 67 height 27
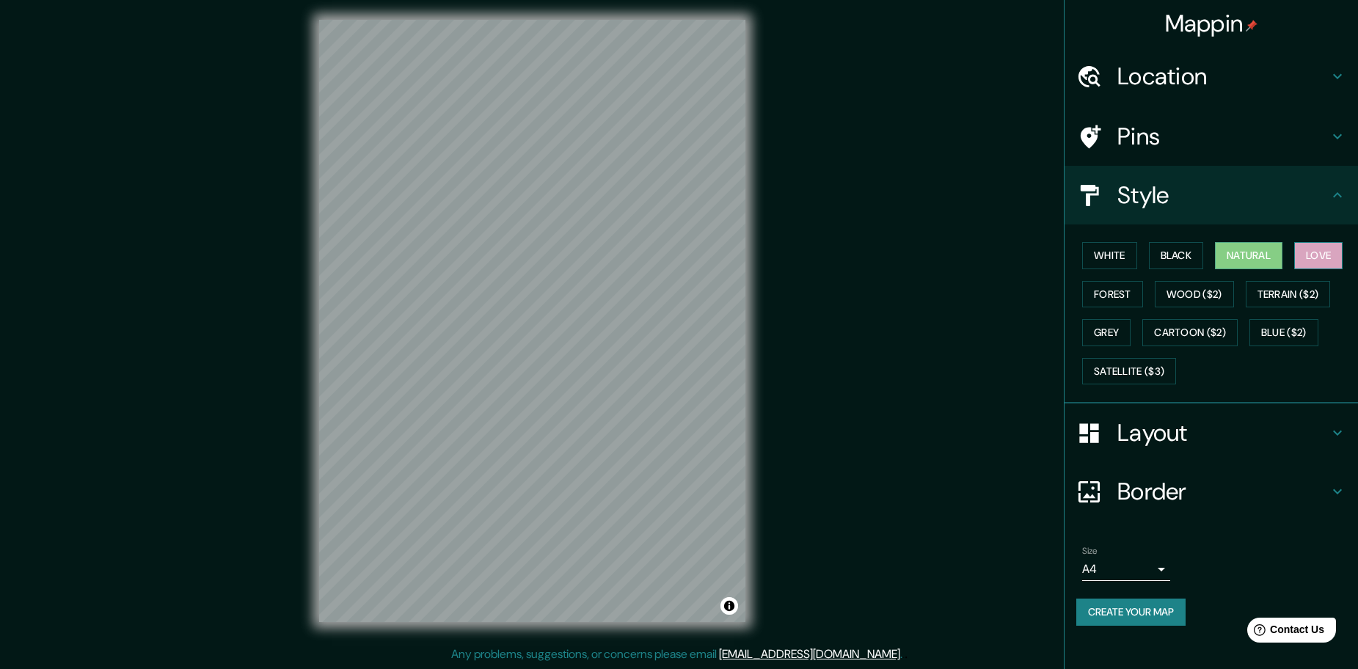
click at [1305, 261] on button "Love" at bounding box center [1318, 255] width 48 height 27
click at [1115, 289] on button "Forest" at bounding box center [1112, 294] width 61 height 27
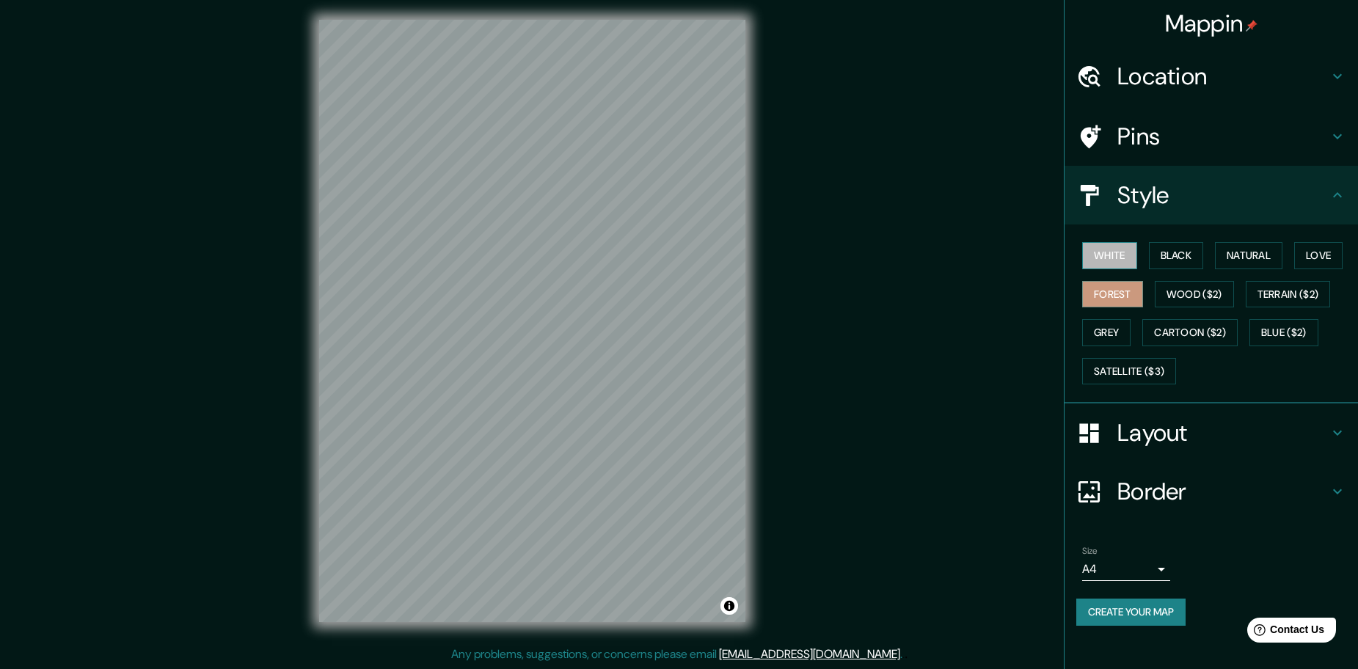
click at [1115, 251] on button "White" at bounding box center [1109, 255] width 55 height 27
click at [1115, 308] on div "White Black Natural Love Forest Wood ($2) Terrain ($2) Grey Cartoon ($2) Blue (…" at bounding box center [1217, 313] width 282 height 154
click at [1114, 296] on button "Forest" at bounding box center [1112, 294] width 61 height 27
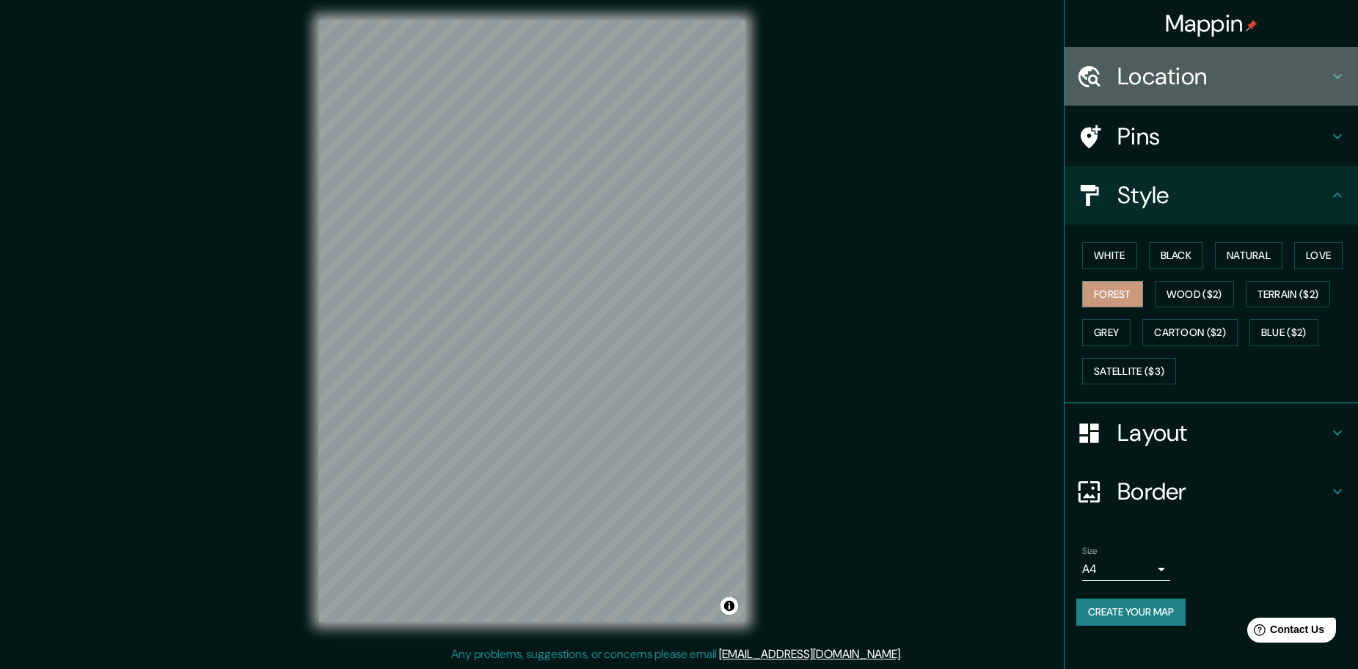
click at [1168, 86] on h4 "Location" at bounding box center [1222, 76] width 211 height 29
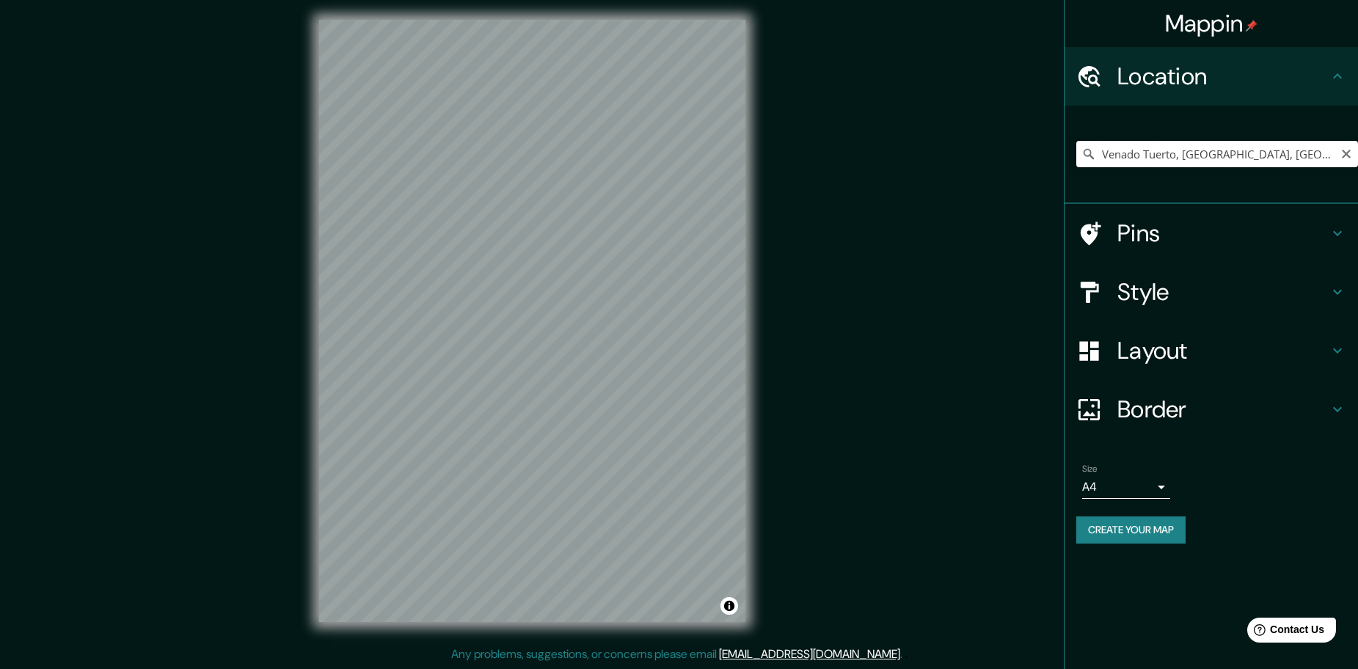
click at [1158, 153] on input "Venado Tuerto, [GEOGRAPHIC_DATA], [GEOGRAPHIC_DATA]" at bounding box center [1217, 154] width 282 height 26
click at [1344, 151] on icon "Clear" at bounding box center [1345, 154] width 9 height 9
click at [1270, 156] on input "Pick your city or area" at bounding box center [1217, 154] width 282 height 26
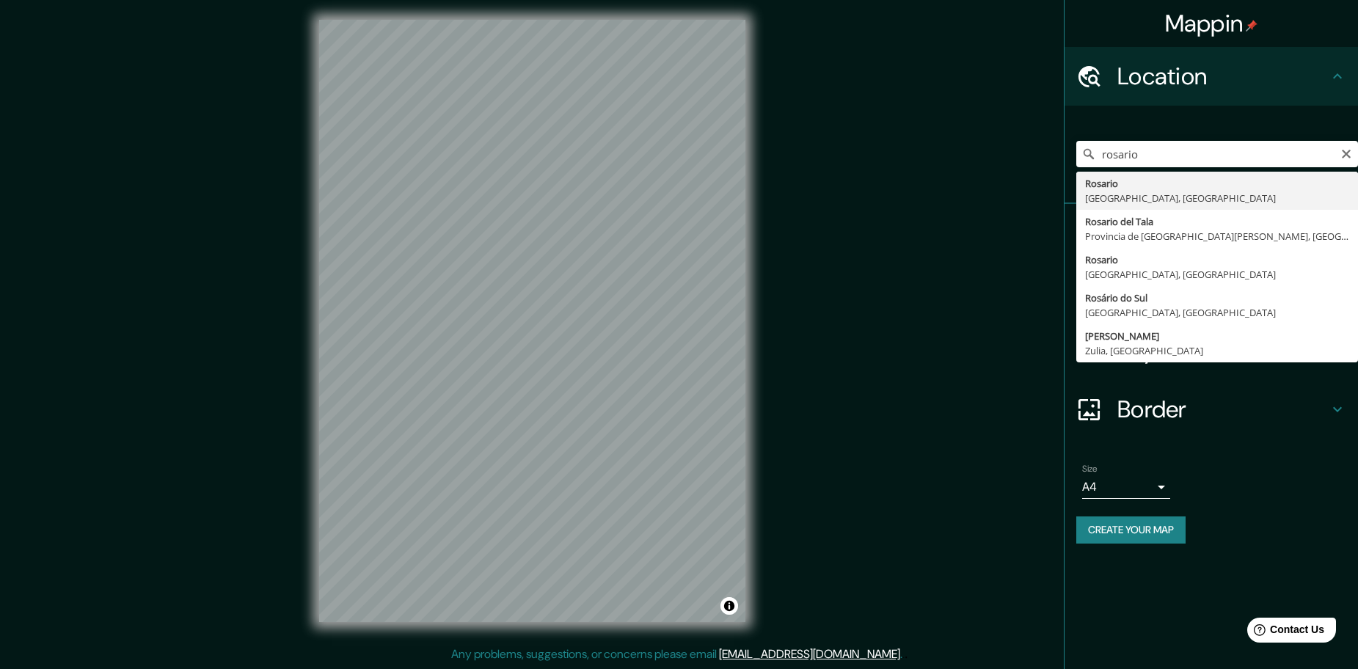
type input "Rosario, Provincia de Santa Fe, Argentina"
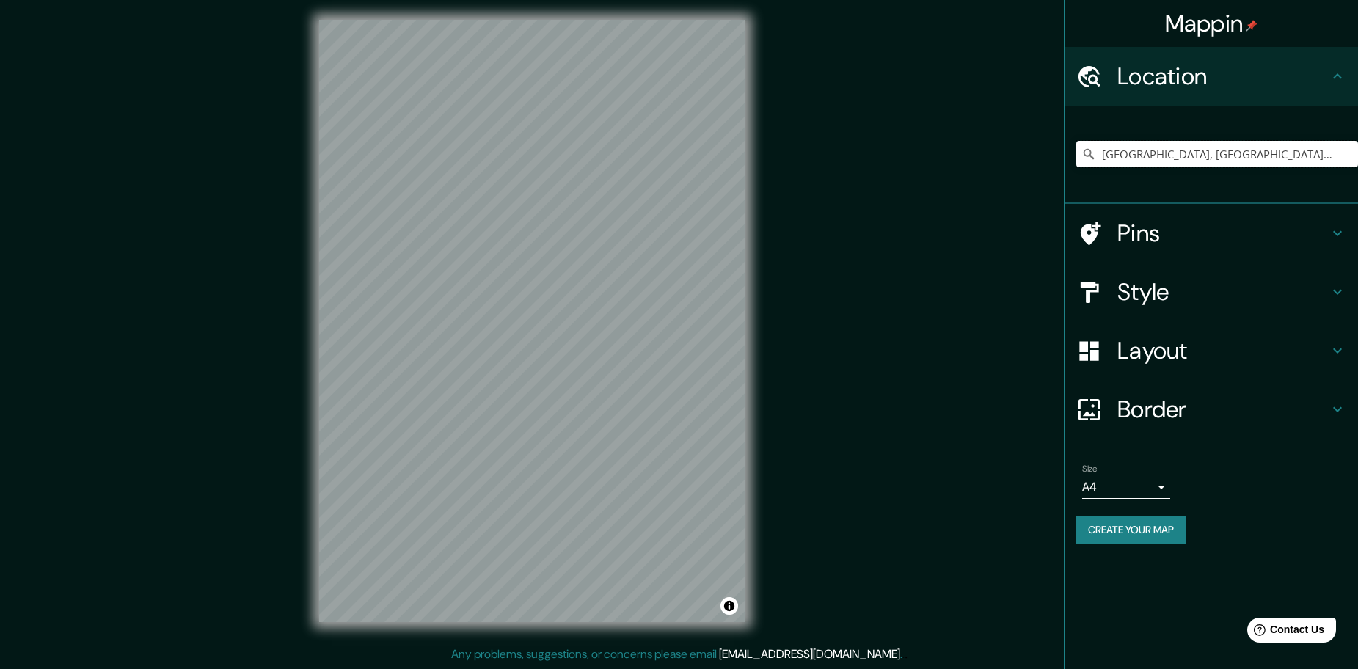
click at [1127, 158] on input "Rosario, Provincia de Santa Fe, Argentina" at bounding box center [1217, 154] width 282 height 26
click at [1343, 156] on icon "Clear" at bounding box center [1345, 154] width 9 height 9
click at [1314, 159] on input "Pick your city or area" at bounding box center [1217, 154] width 282 height 26
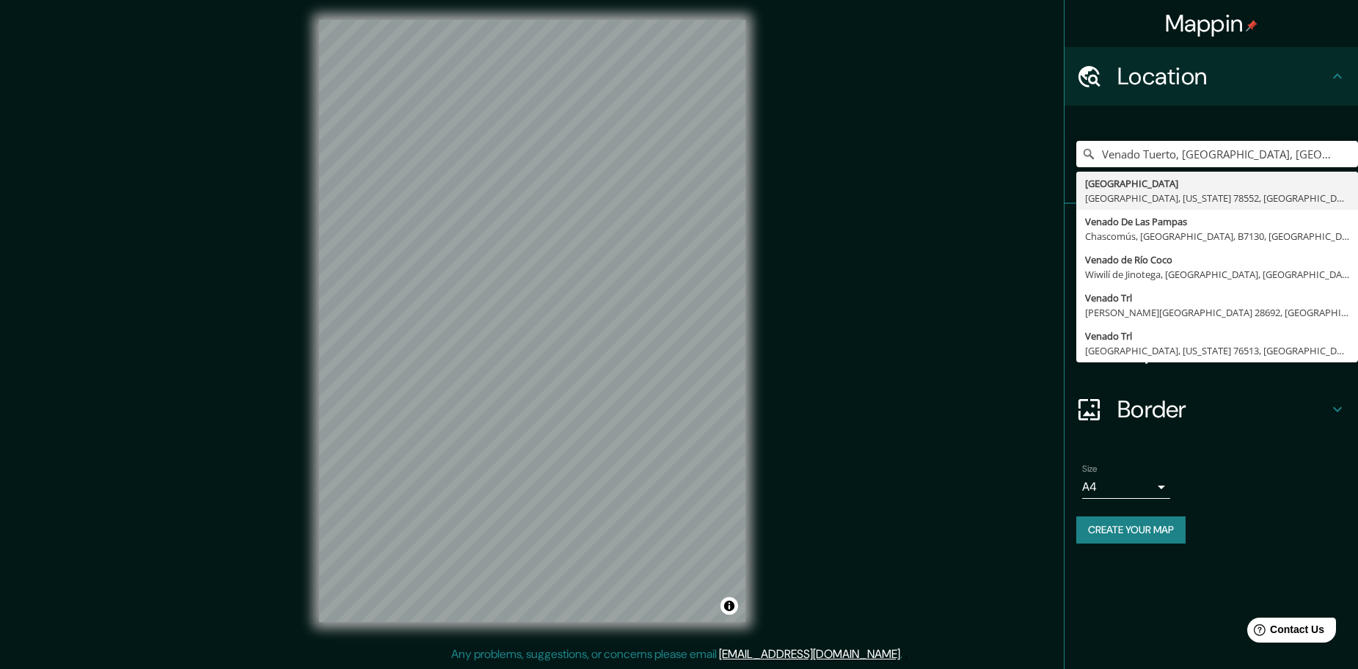
type input "Venado Tuerto, [GEOGRAPHIC_DATA], [GEOGRAPHIC_DATA]"
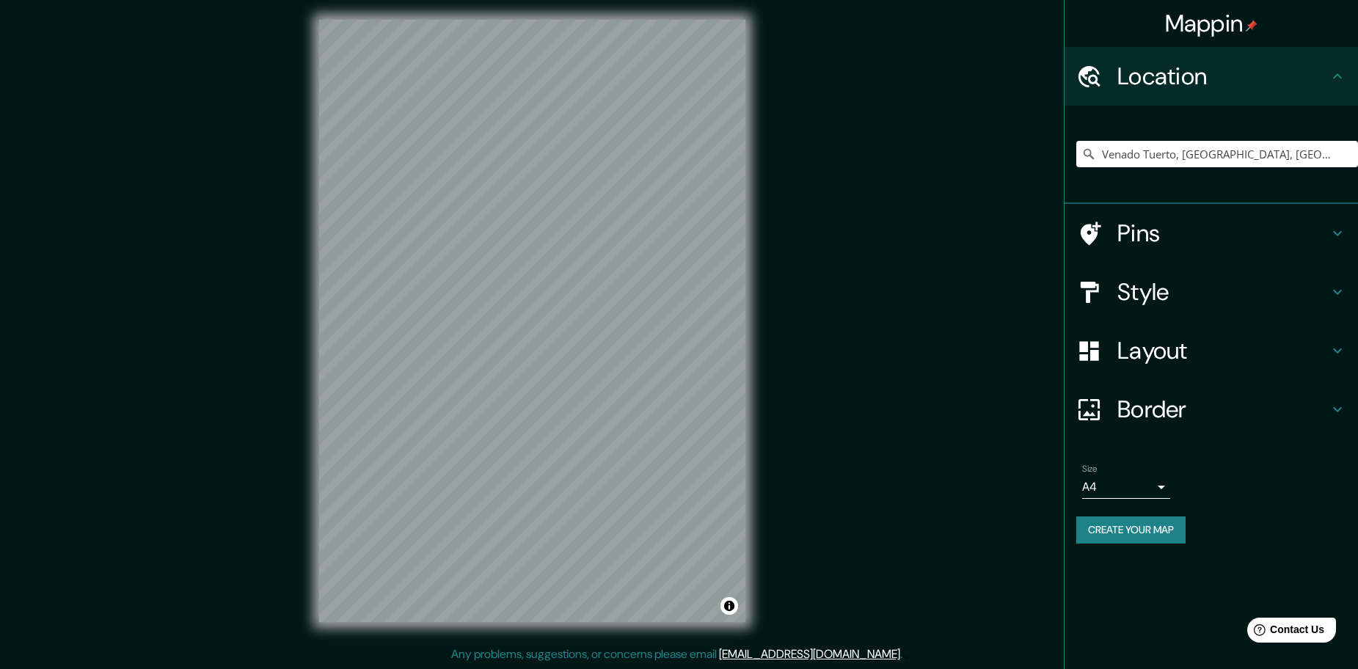
click at [1117, 527] on button "Create your map" at bounding box center [1130, 529] width 109 height 27
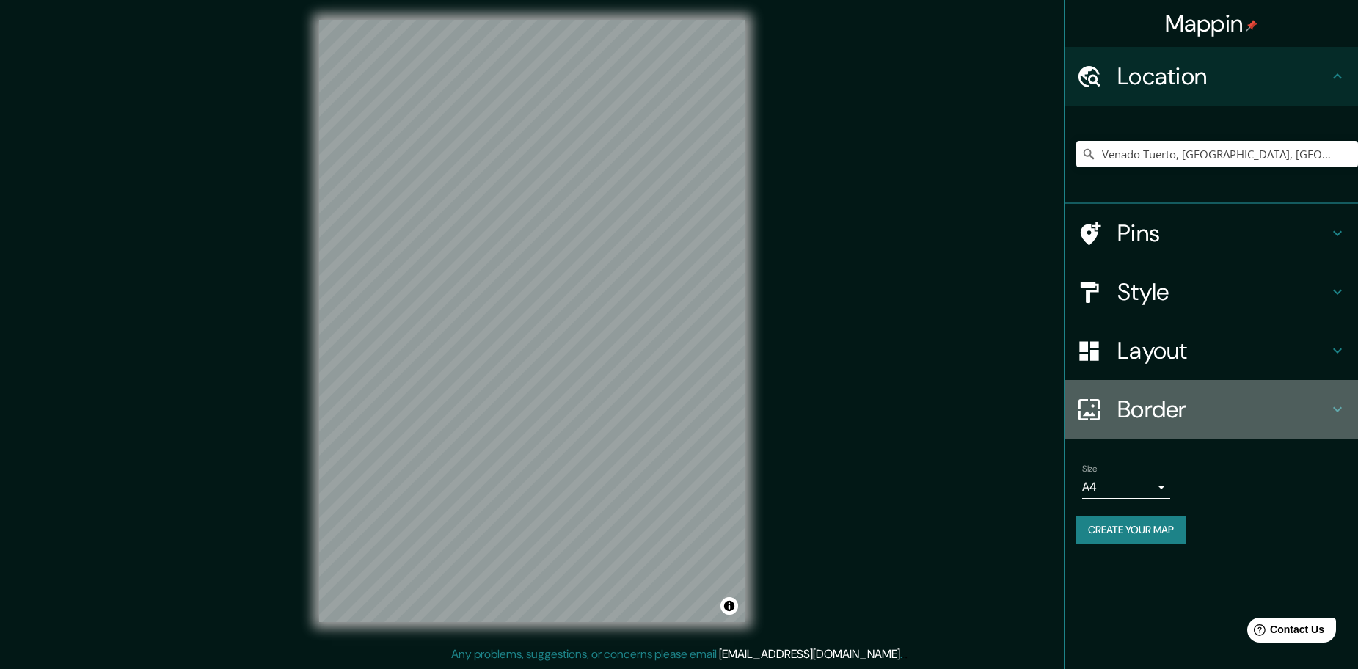
click at [1190, 410] on h4 "Border" at bounding box center [1222, 409] width 211 height 29
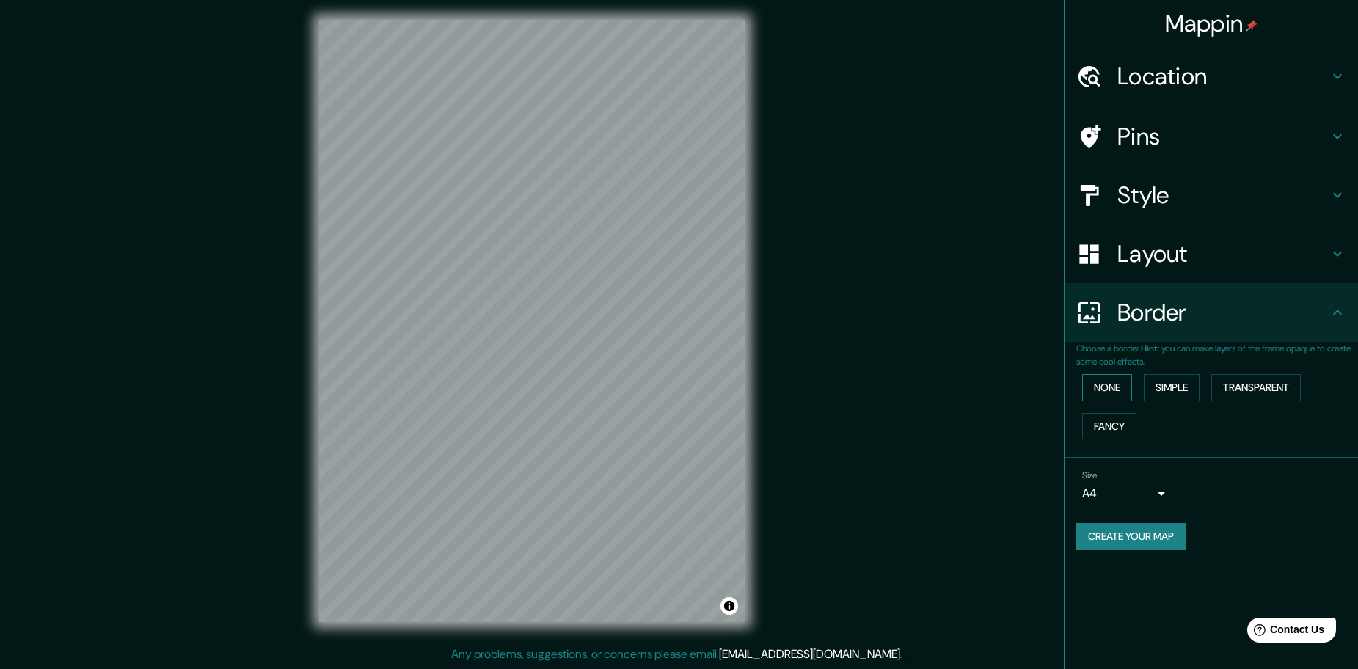
click at [1124, 388] on button "None" at bounding box center [1107, 387] width 50 height 27
click at [1168, 394] on button "Simple" at bounding box center [1171, 387] width 56 height 27
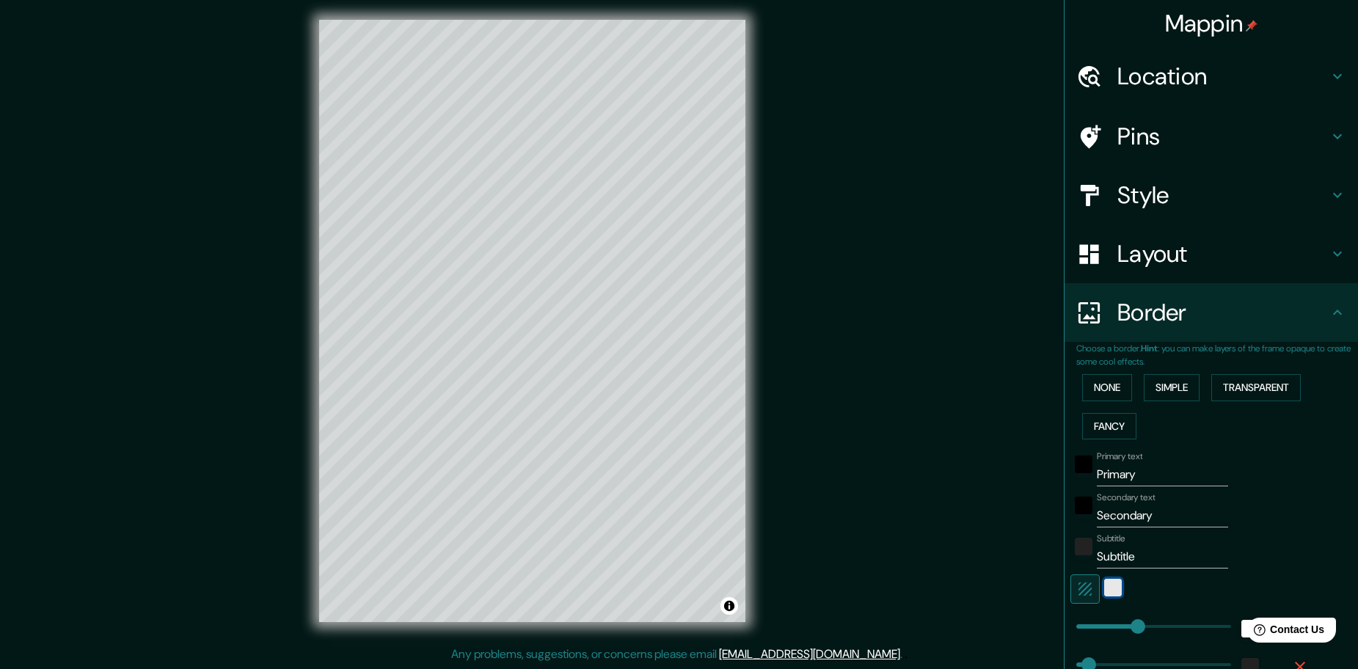
click at [1104, 584] on div "white" at bounding box center [1113, 588] width 18 height 18
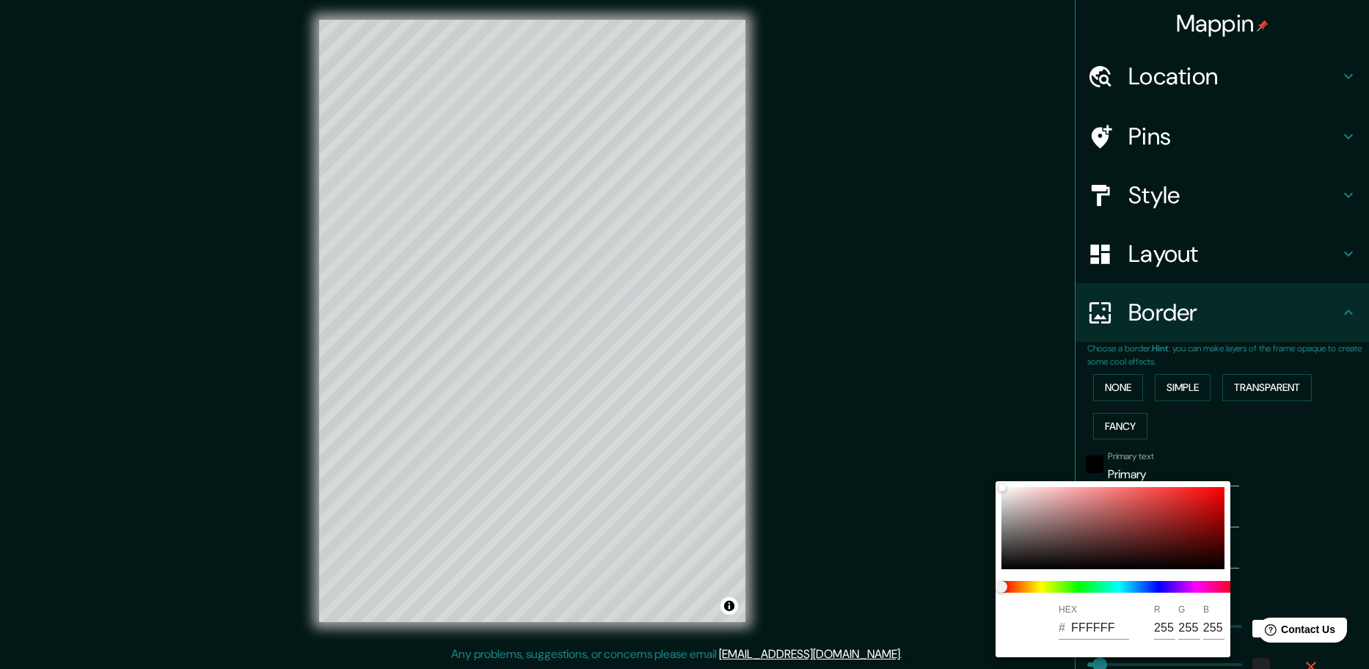
click at [1266, 494] on div at bounding box center [684, 334] width 1369 height 669
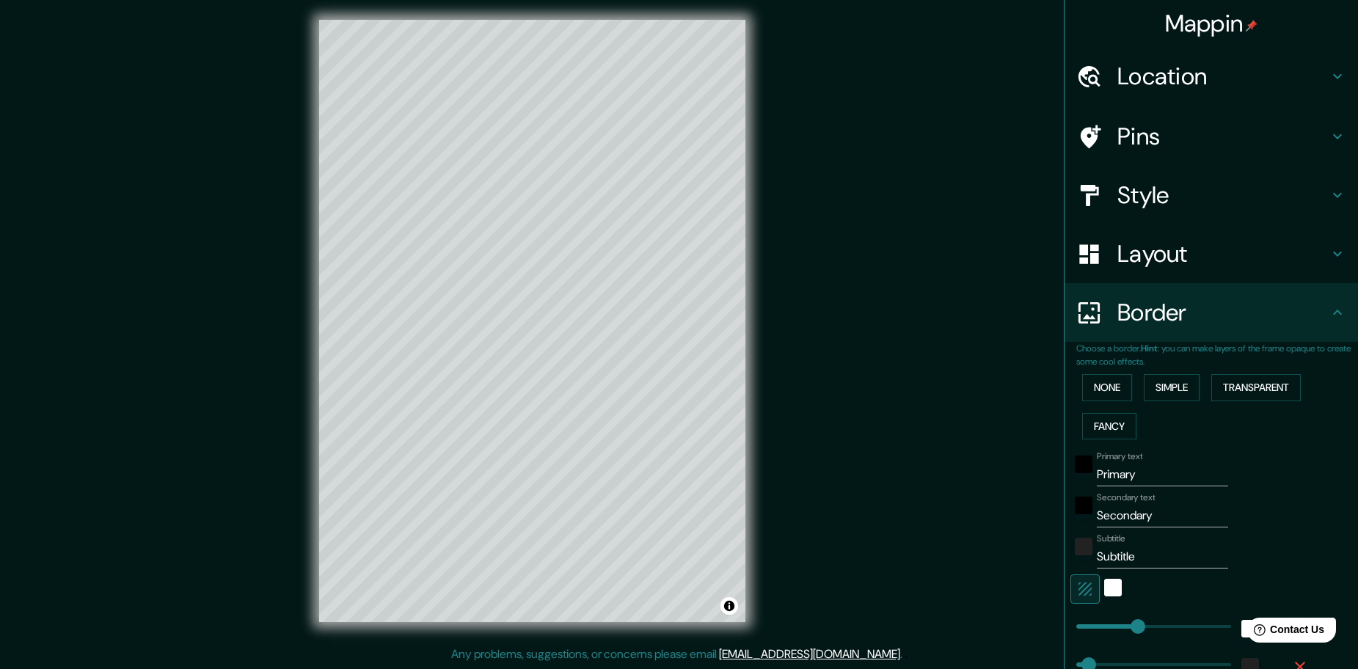
type input "0"
drag, startPoint x: 1121, startPoint y: 628, endPoint x: 1002, endPoint y: 631, distance: 118.8
type input "46"
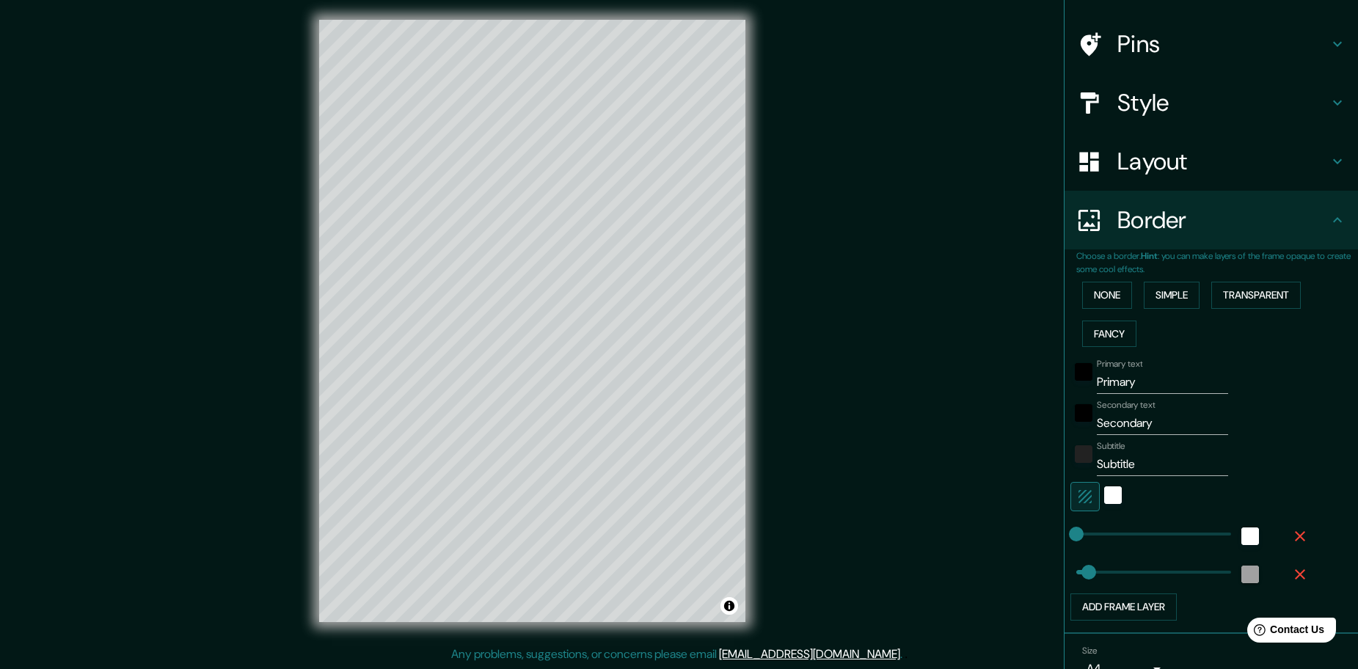
scroll to position [170, 0]
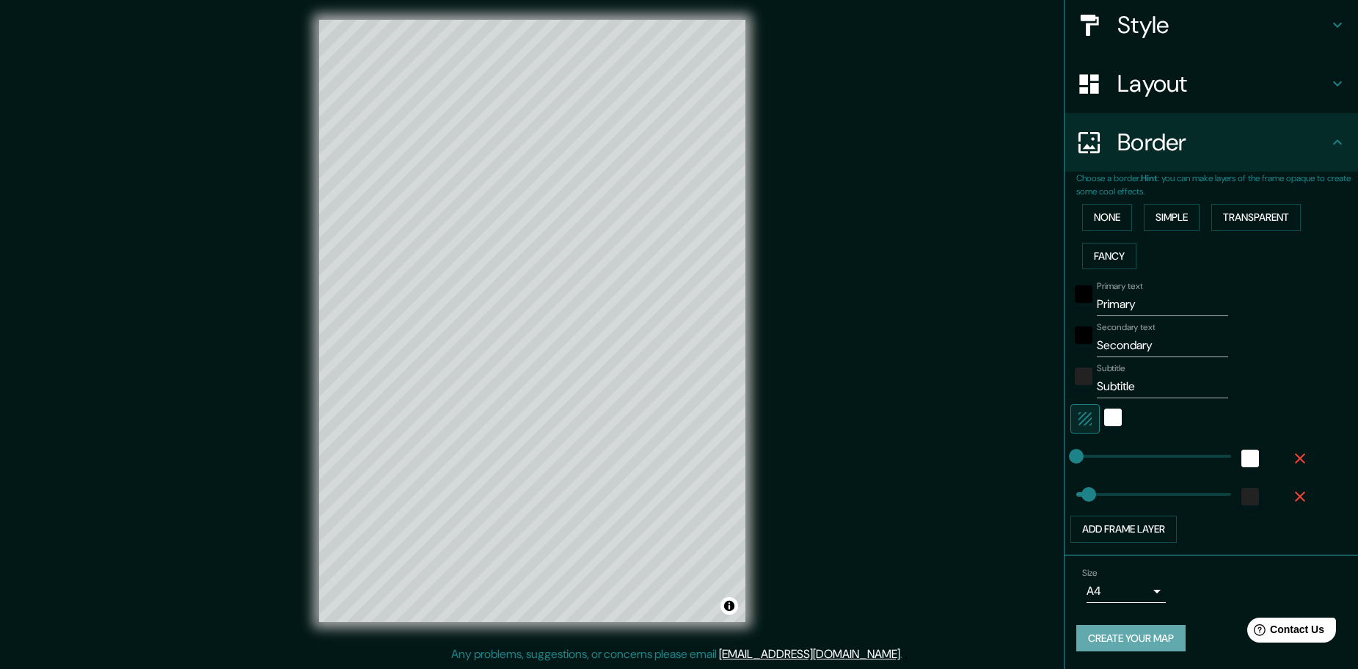
click at [1101, 634] on button "Create your map" at bounding box center [1130, 638] width 109 height 27
click at [1096, 225] on button "None" at bounding box center [1107, 217] width 50 height 27
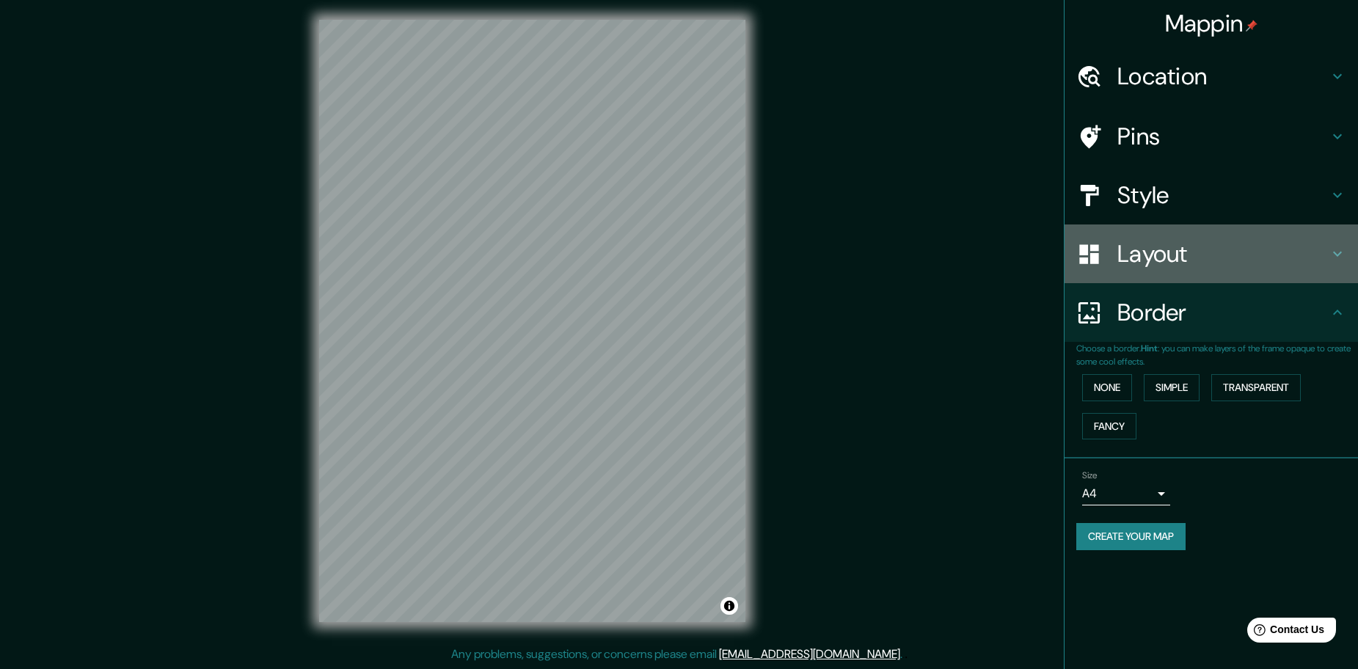
click at [1196, 265] on h4 "Layout" at bounding box center [1222, 253] width 211 height 29
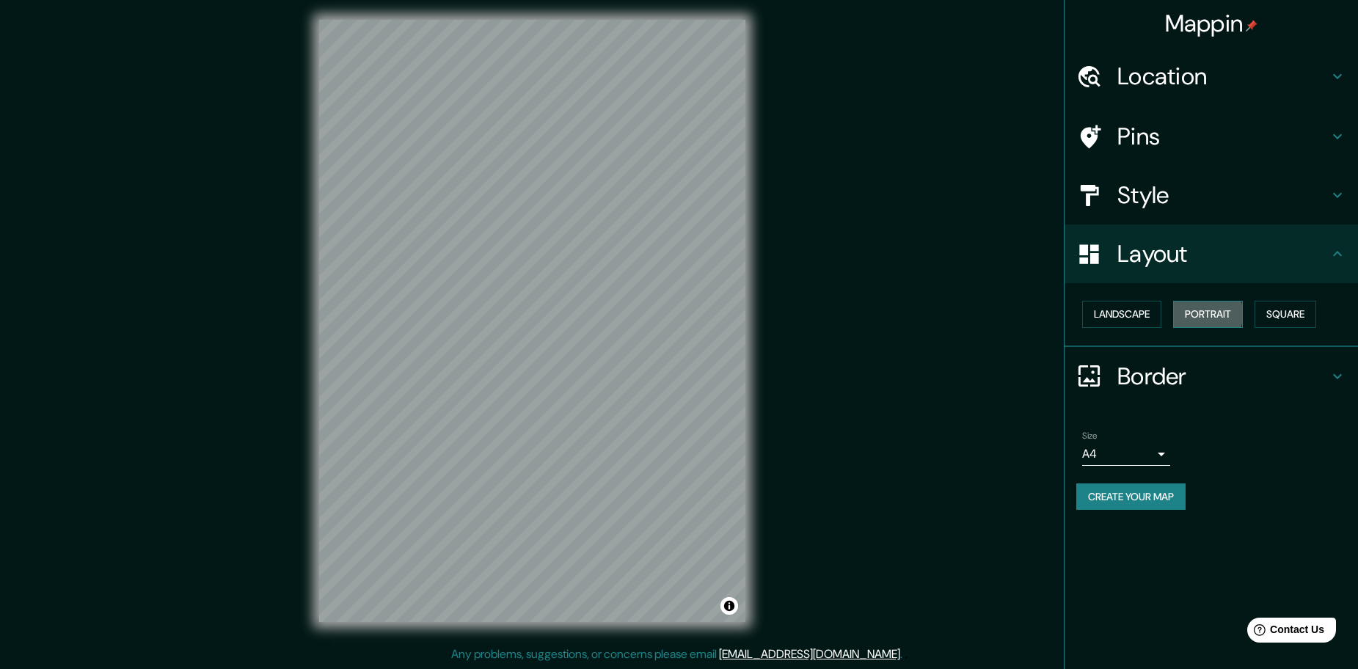
click at [1187, 314] on button "Portrait" at bounding box center [1208, 314] width 70 height 27
click at [1275, 314] on button "Square" at bounding box center [1285, 314] width 62 height 27
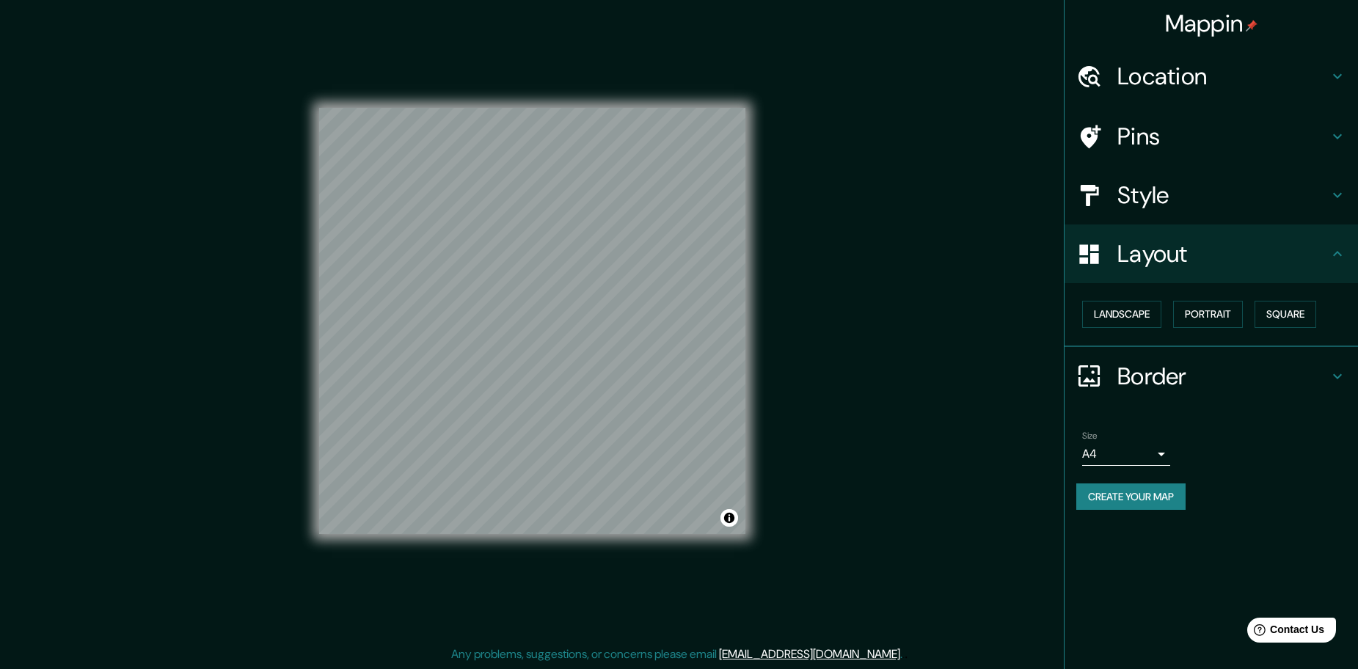
click at [1105, 494] on button "Create your map" at bounding box center [1130, 496] width 109 height 27
click at [1168, 496] on button "Create your map" at bounding box center [1130, 496] width 109 height 27
click at [1212, 309] on button "Portrait" at bounding box center [1208, 314] width 70 height 27
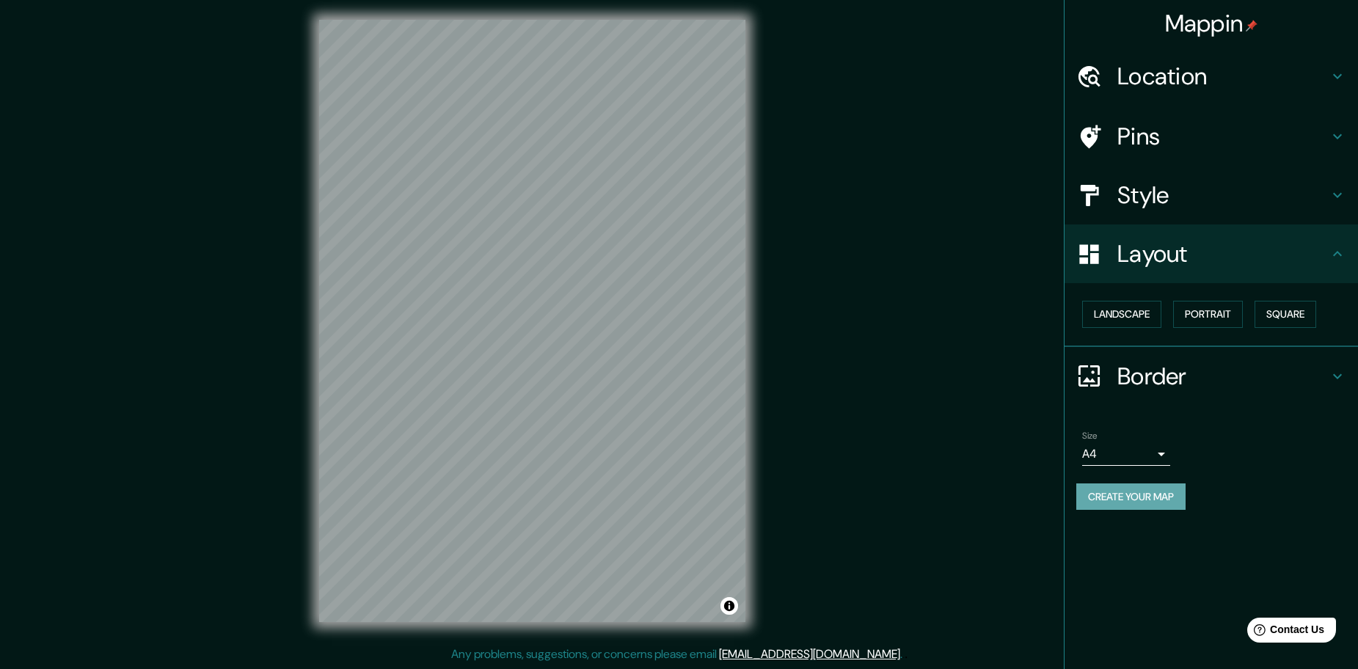
click at [1127, 503] on button "Create your map" at bounding box center [1130, 496] width 109 height 27
click at [1118, 491] on button "Create your map" at bounding box center [1130, 496] width 109 height 27
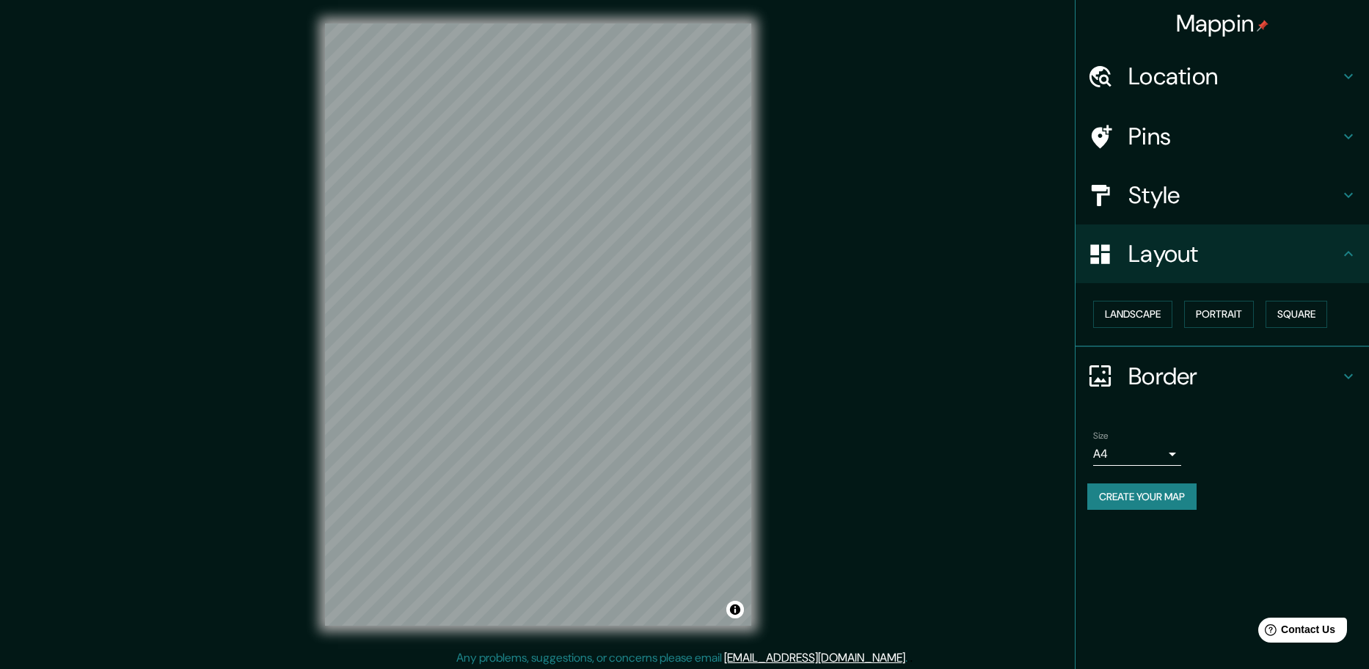
click at [1118, 451] on body "Mappin Location Venado Tuerto, Provincia de Santa Fe, Argentina Venado Street H…" at bounding box center [684, 334] width 1369 height 669
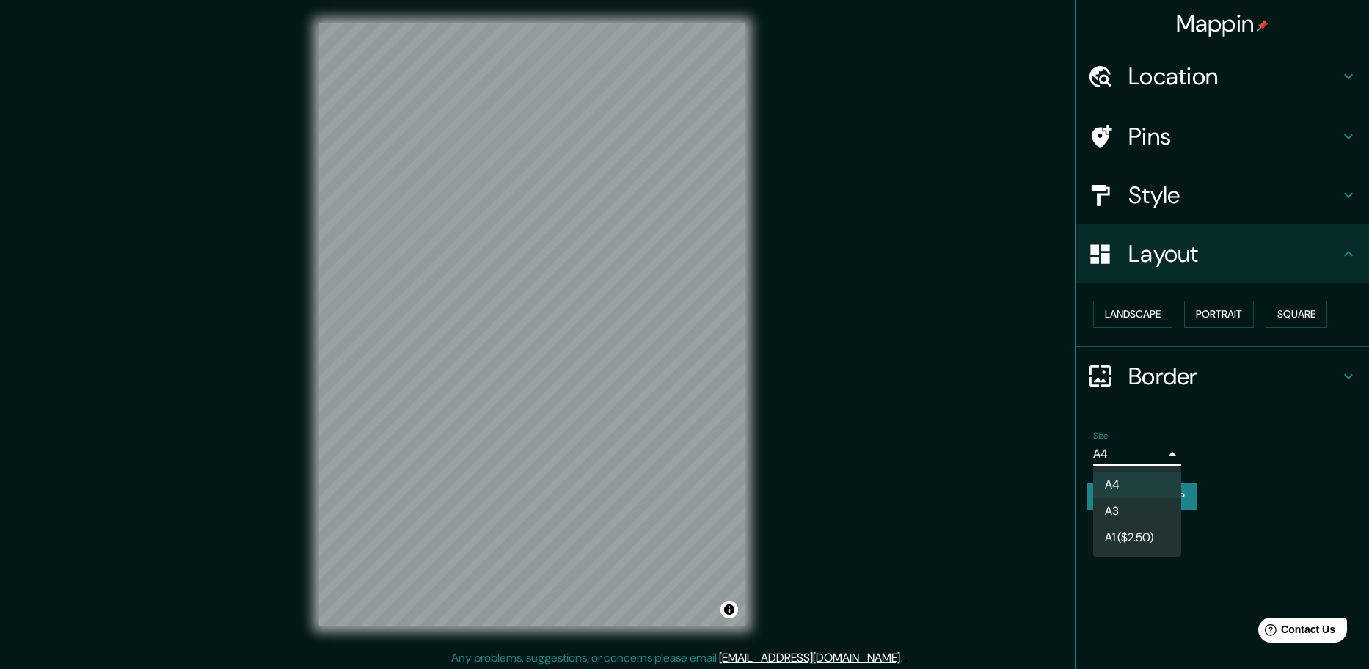
click at [1122, 512] on li "A3" at bounding box center [1137, 511] width 88 height 26
click at [1116, 458] on body "Mappin Location Venado Tuerto, Provincia de Santa Fe, Argentina Venado Street H…" at bounding box center [684, 334] width 1369 height 669
click at [1116, 535] on li "A1 ($2.50)" at bounding box center [1137, 537] width 88 height 26
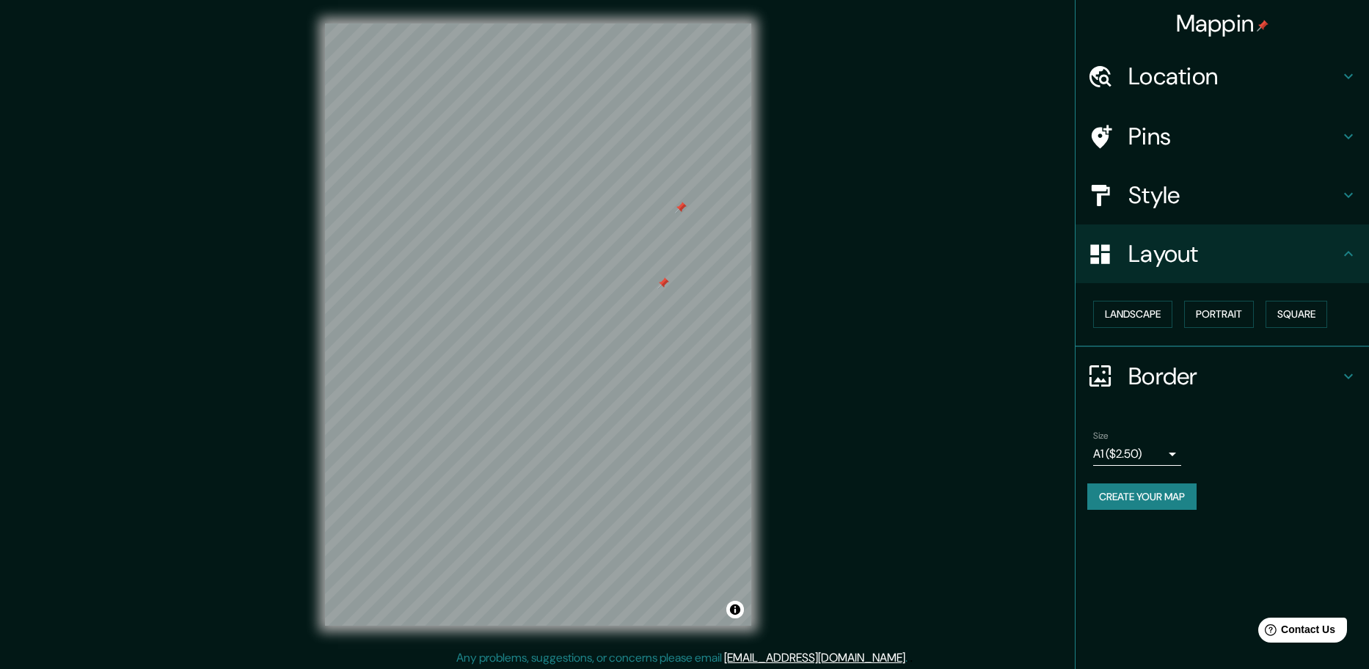
click at [1124, 457] on body "Mappin Location Venado Tuerto, Provincia de Santa Fe, Argentina Venado Street H…" at bounding box center [684, 334] width 1369 height 669
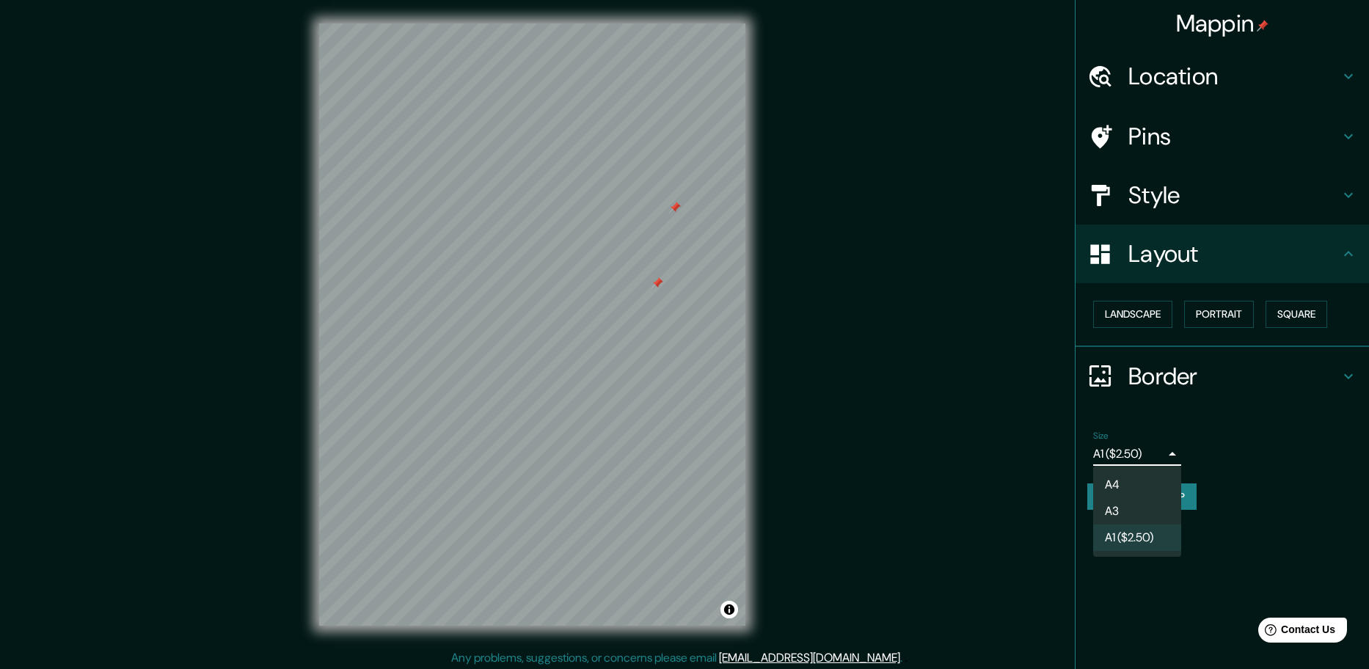
click at [1122, 477] on li "A4" at bounding box center [1137, 485] width 88 height 26
type input "single"
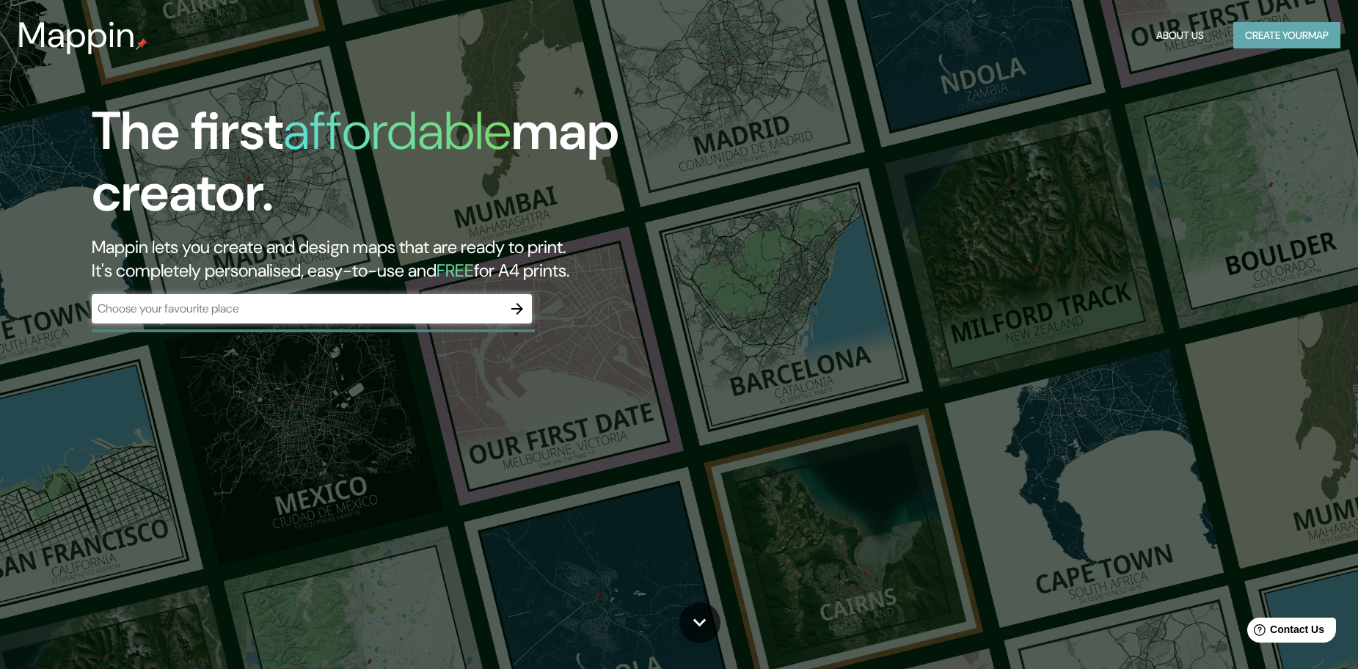
click at [1261, 34] on button "Create your map" at bounding box center [1286, 35] width 107 height 27
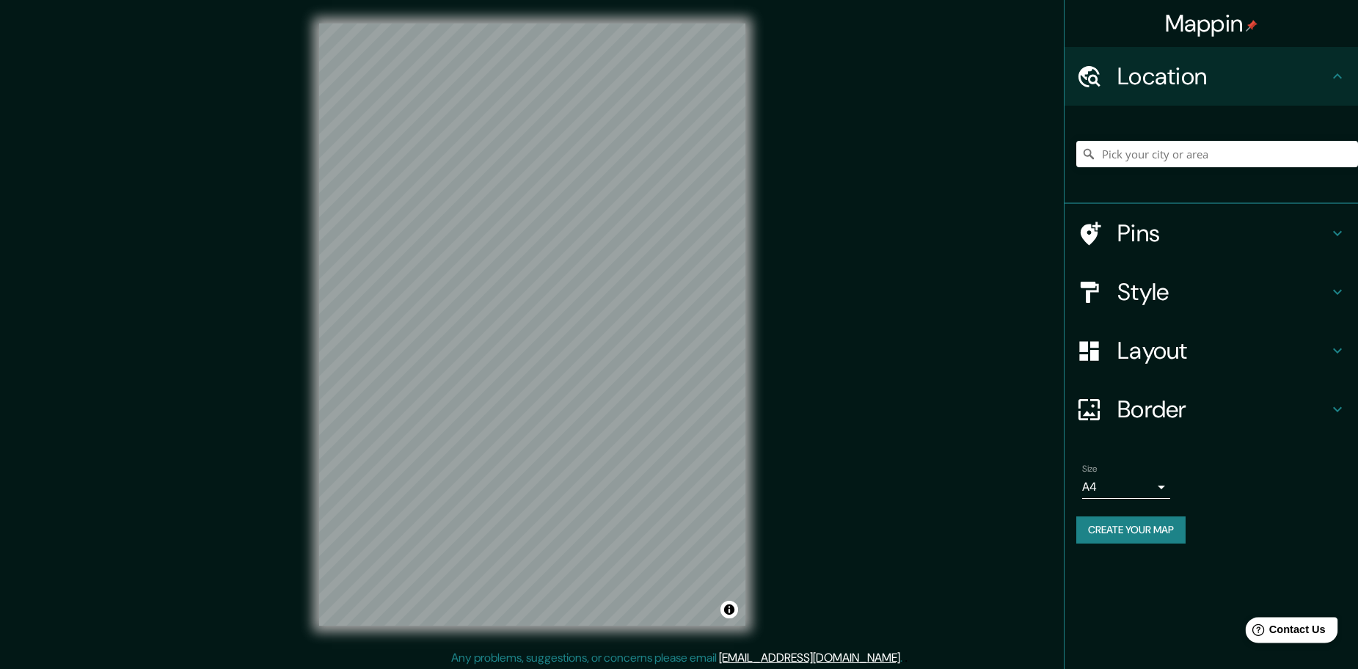
click at [1311, 633] on span "Contact Us" at bounding box center [1297, 629] width 56 height 12
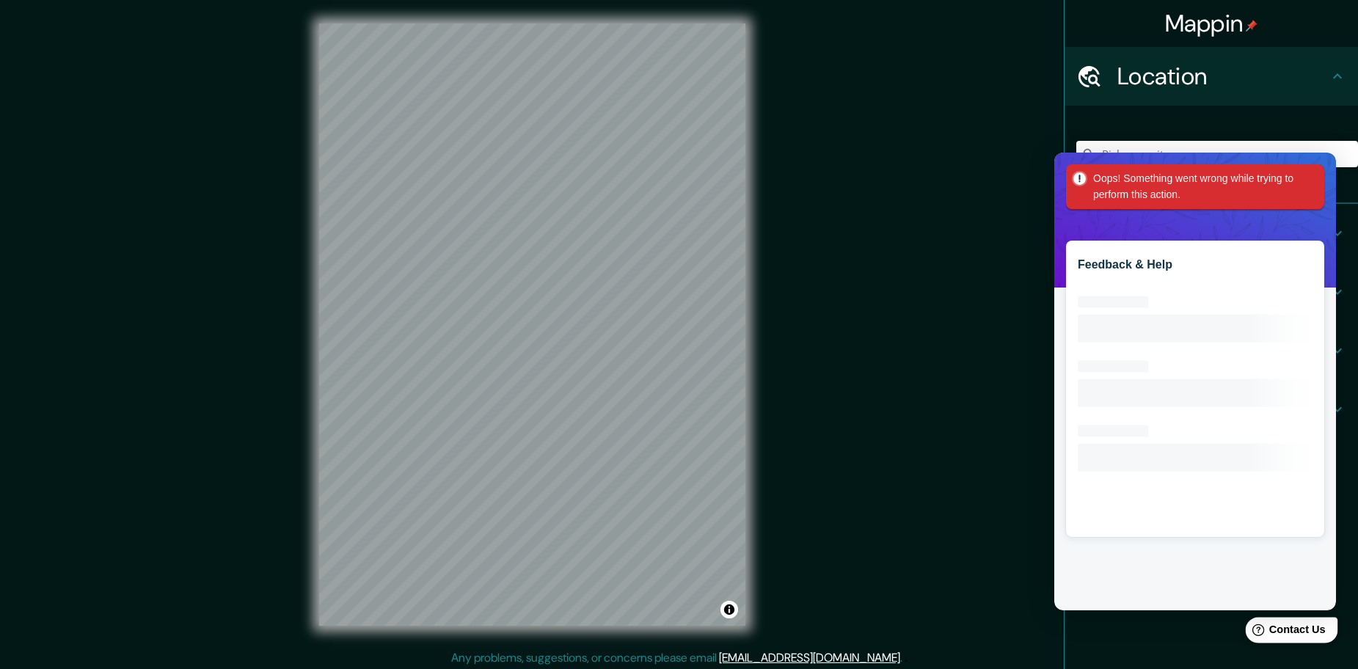
click at [1308, 632] on span "Contact Us" at bounding box center [1297, 629] width 56 height 12
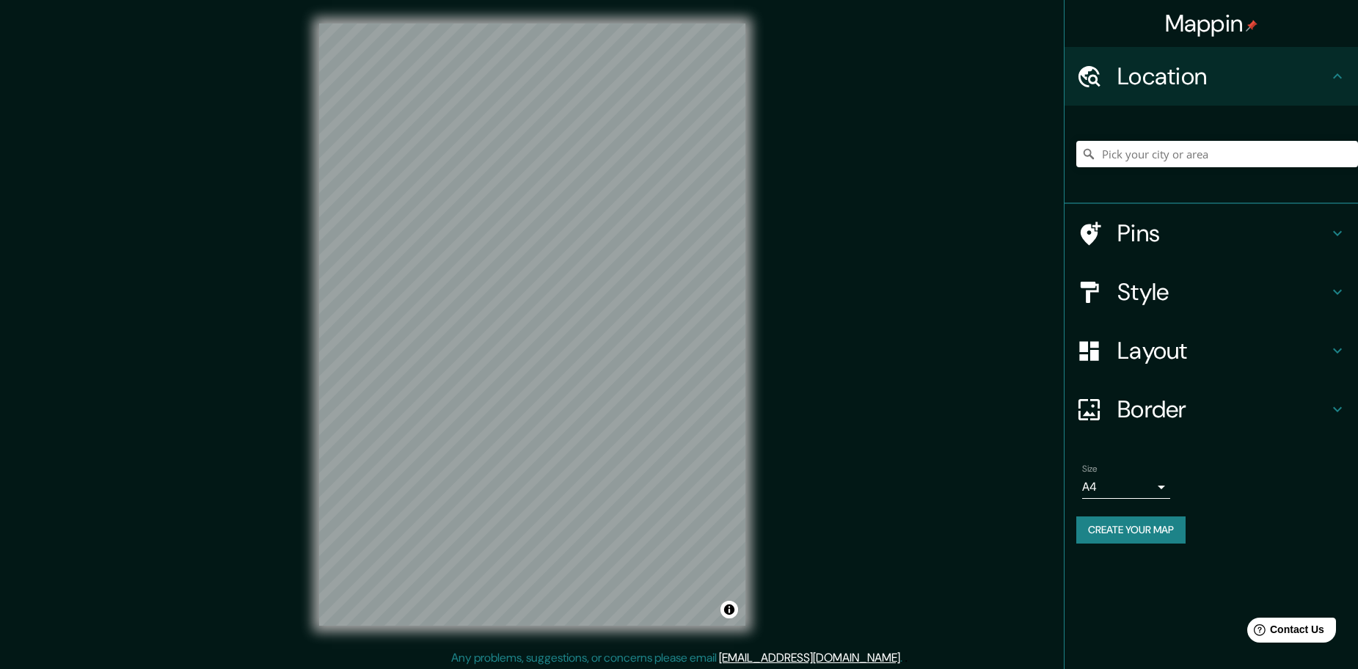
click at [1182, 20] on h4 "Mappin" at bounding box center [1211, 23] width 93 height 29
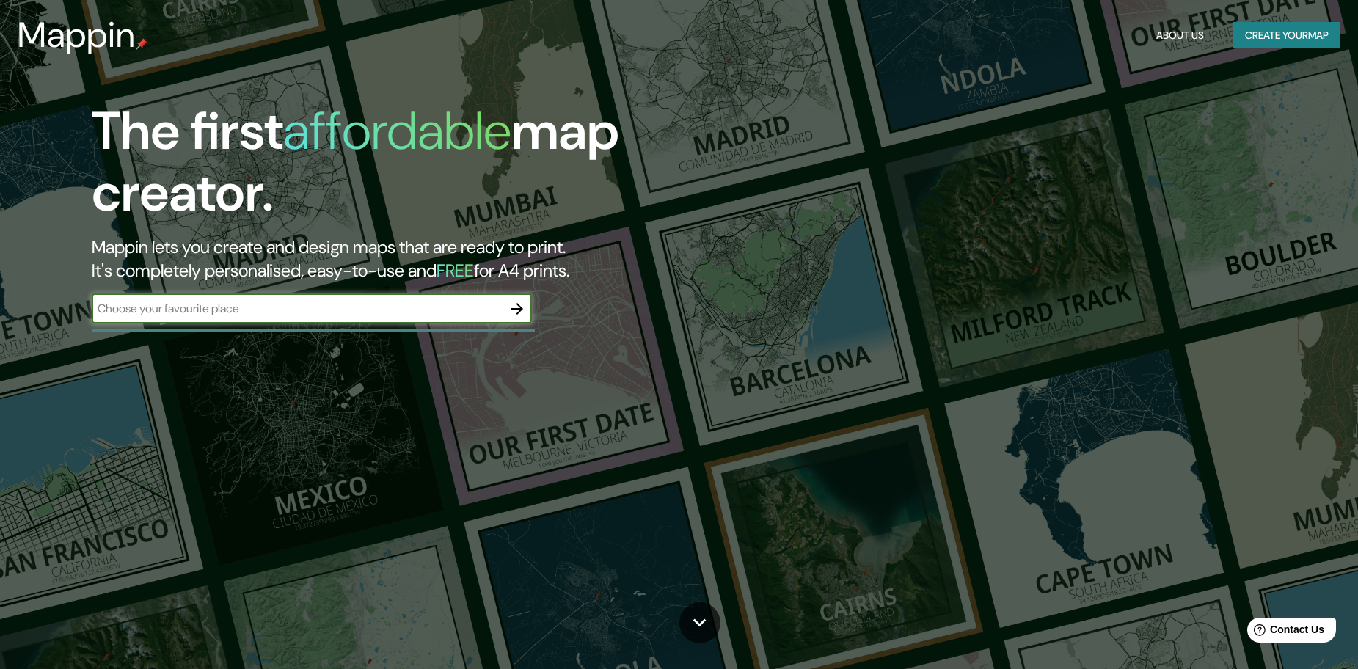
click at [422, 308] on input "text" at bounding box center [297, 308] width 411 height 17
type input "venado tuerto"
click at [510, 312] on icon "button" at bounding box center [517, 309] width 18 height 18
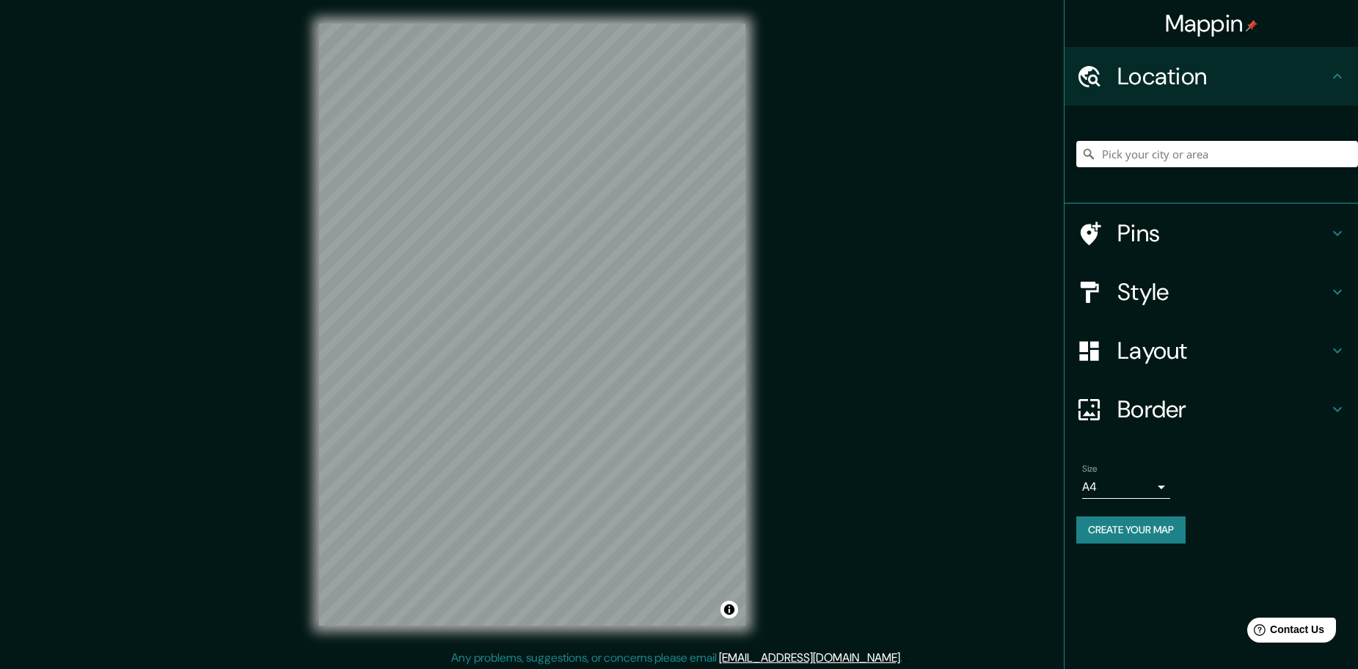
click at [1129, 153] on input "Pick your city or area" at bounding box center [1217, 154] width 282 height 26
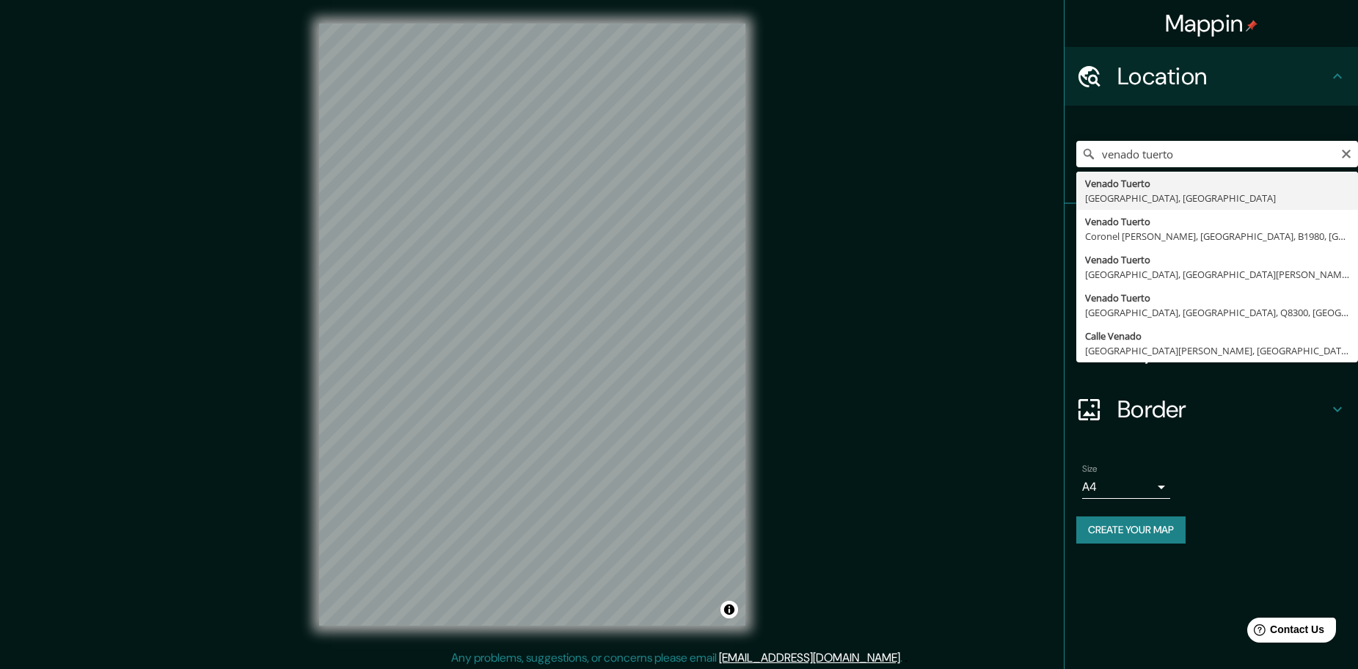
type input "Venado Tuerto, [GEOGRAPHIC_DATA], [GEOGRAPHIC_DATA]"
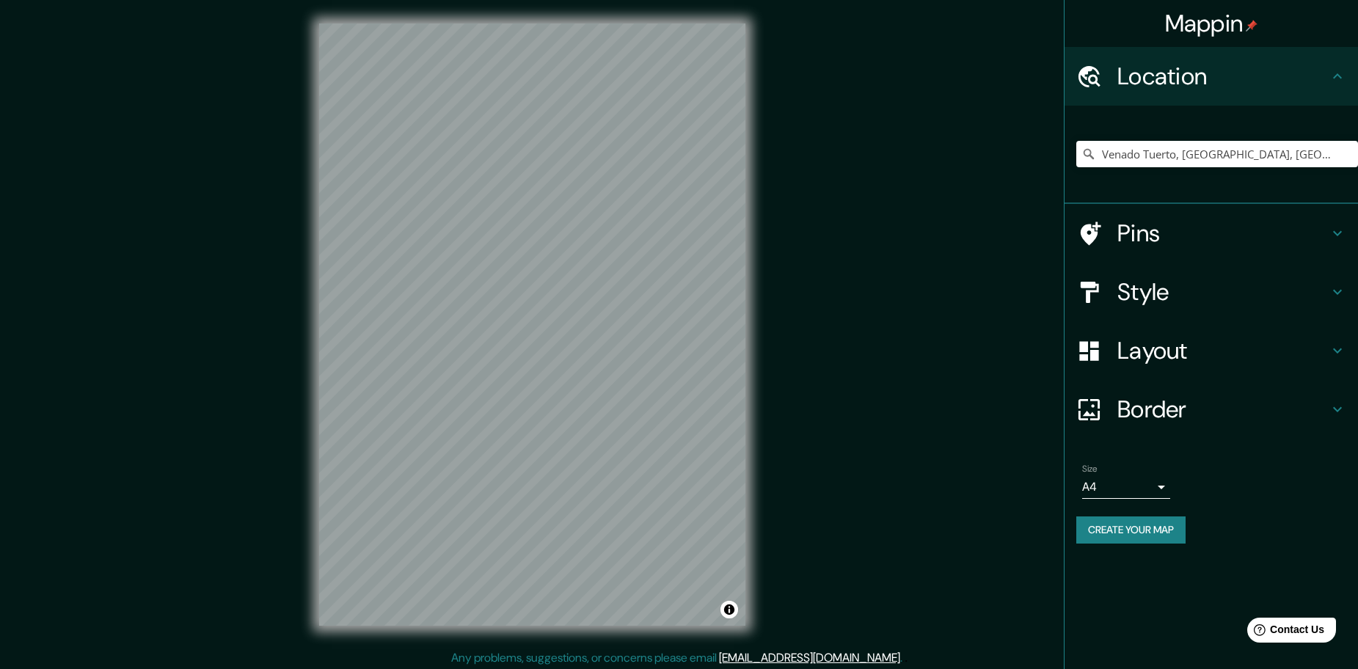
click at [1294, 297] on h4 "Style" at bounding box center [1222, 291] width 211 height 29
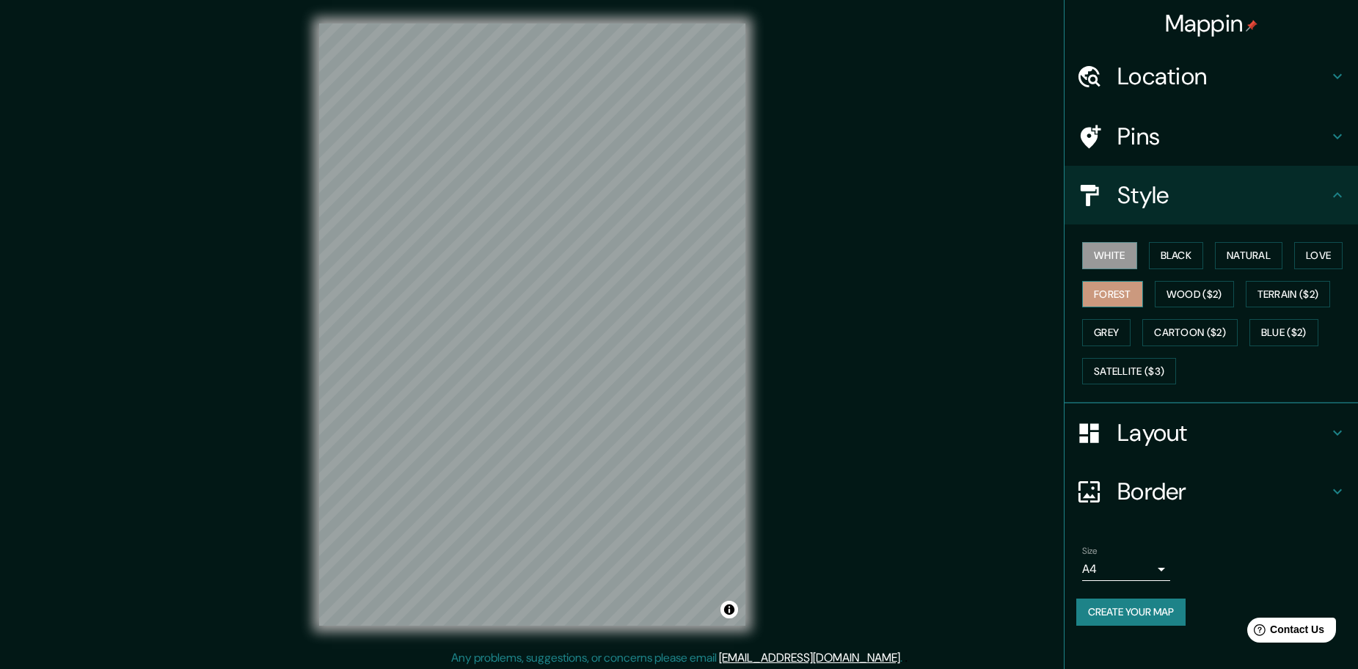
click at [1112, 285] on button "Forest" at bounding box center [1112, 294] width 61 height 27
click at [1110, 610] on button "Create your map" at bounding box center [1130, 611] width 109 height 27
click at [1296, 636] on span "Contact Us" at bounding box center [1297, 629] width 56 height 12
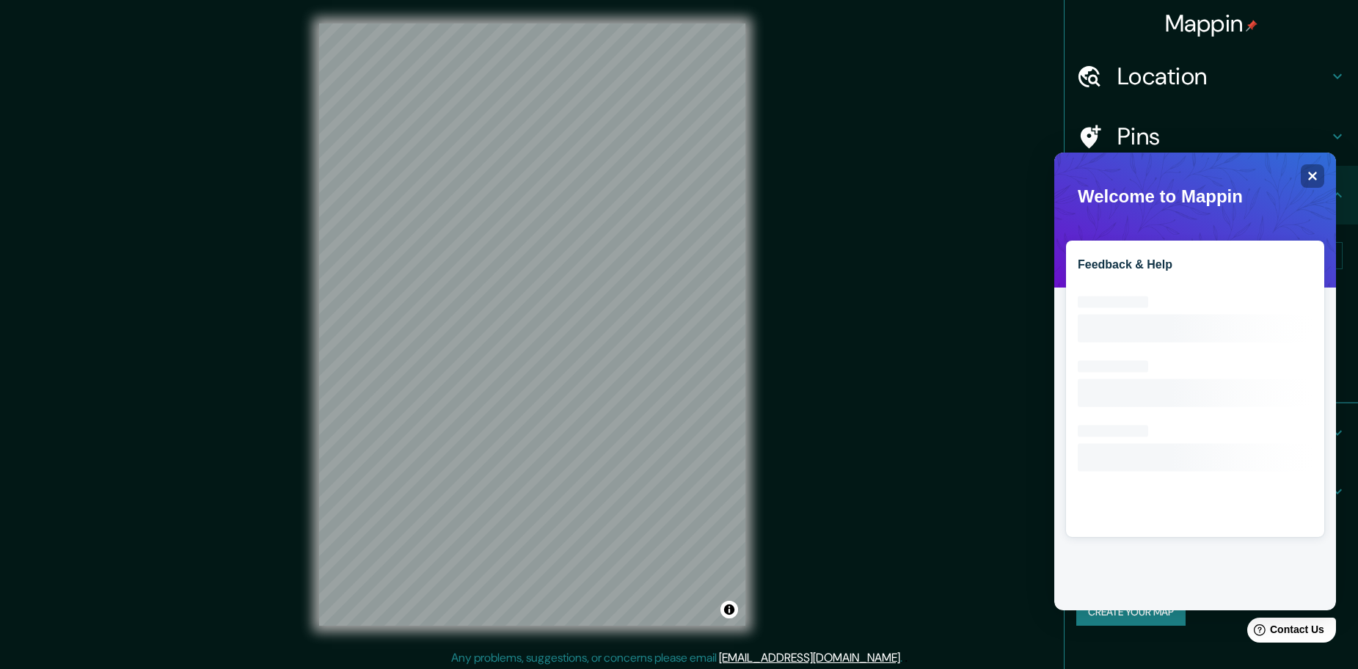
click at [1143, 270] on h2 "Feedback & Help" at bounding box center [1194, 264] width 235 height 13
click at [1316, 161] on div "Feedback & Help Loading interface..." at bounding box center [1195, 382] width 282 height 458
click at [1313, 172] on icon "Close" at bounding box center [1311, 175] width 11 height 11
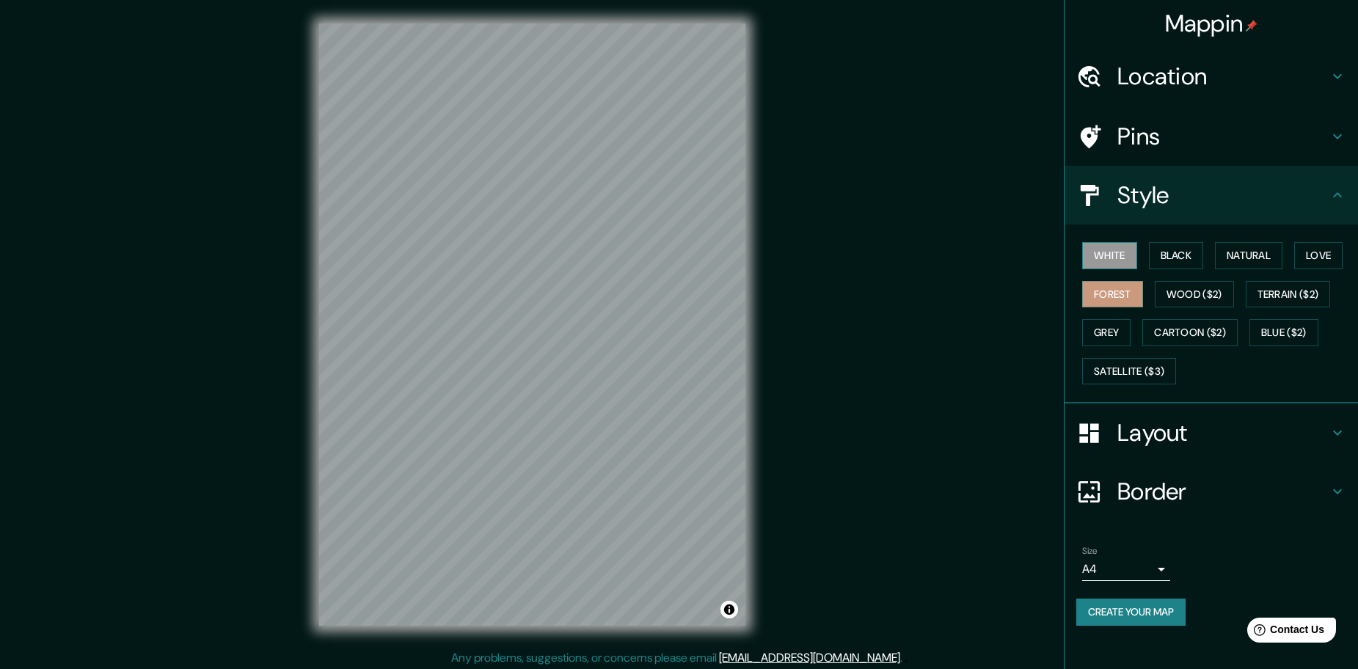
click at [1122, 252] on button "White" at bounding box center [1109, 255] width 55 height 27
click at [1118, 618] on button "Create your map" at bounding box center [1130, 611] width 109 height 27
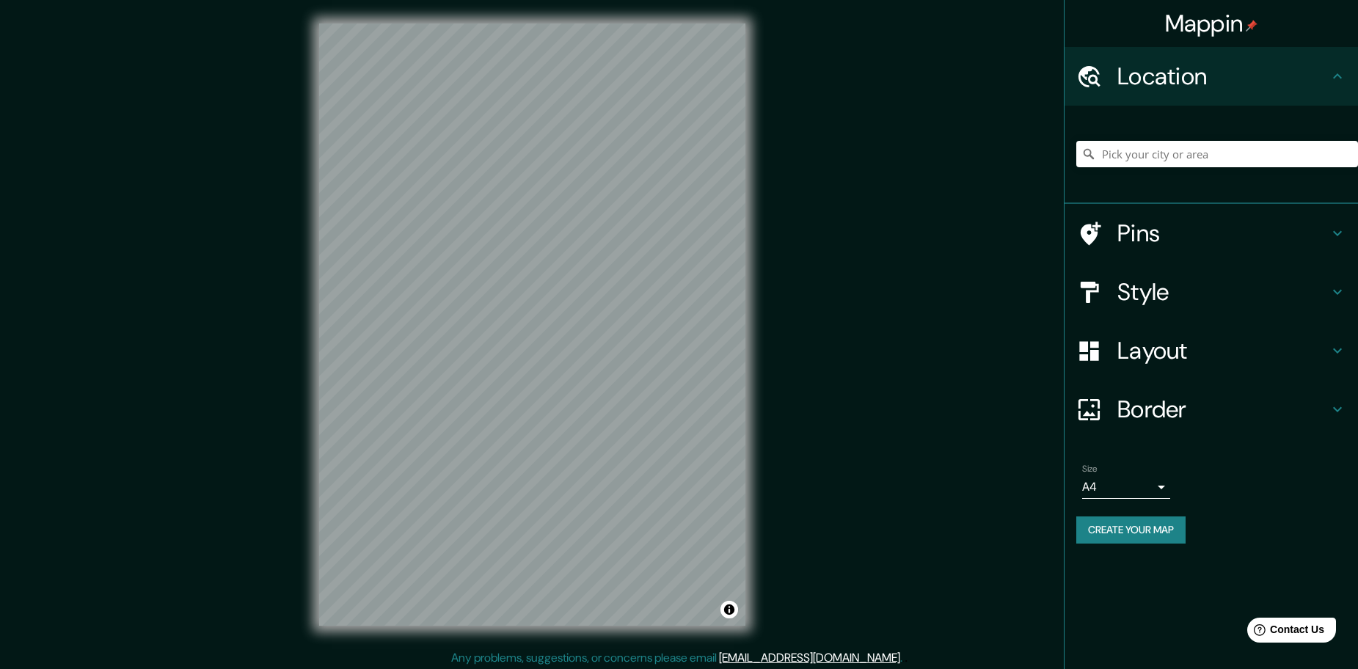
click at [1107, 537] on button "Create your map" at bounding box center [1130, 529] width 109 height 27
click at [1113, 138] on div at bounding box center [1217, 153] width 282 height 73
click at [1113, 147] on input "Pick your city or area" at bounding box center [1217, 154] width 282 height 26
